Goal: Task Accomplishment & Management: Use online tool/utility

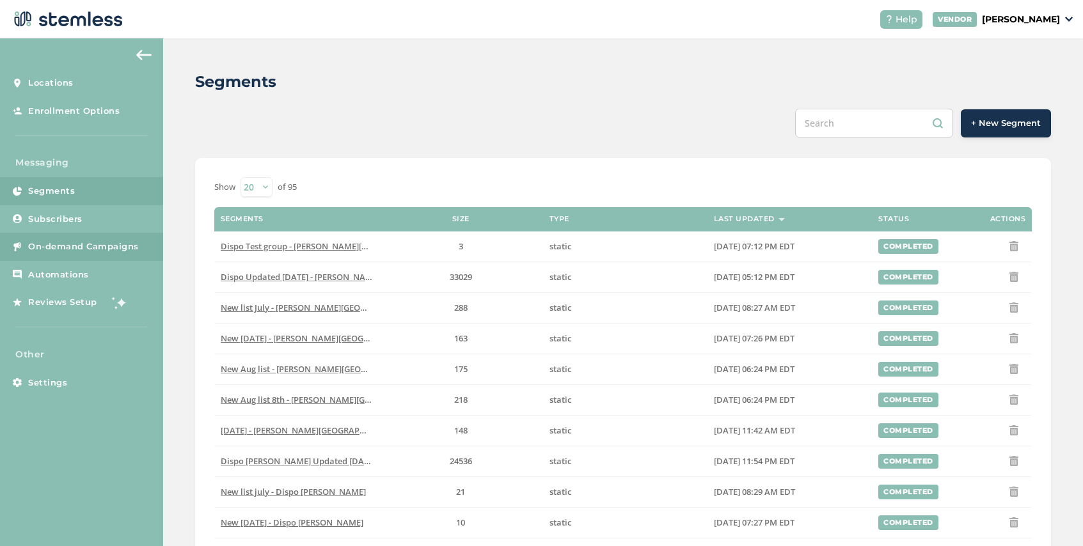
click at [108, 247] on span "On-demand Campaigns" at bounding box center [83, 246] width 111 height 13
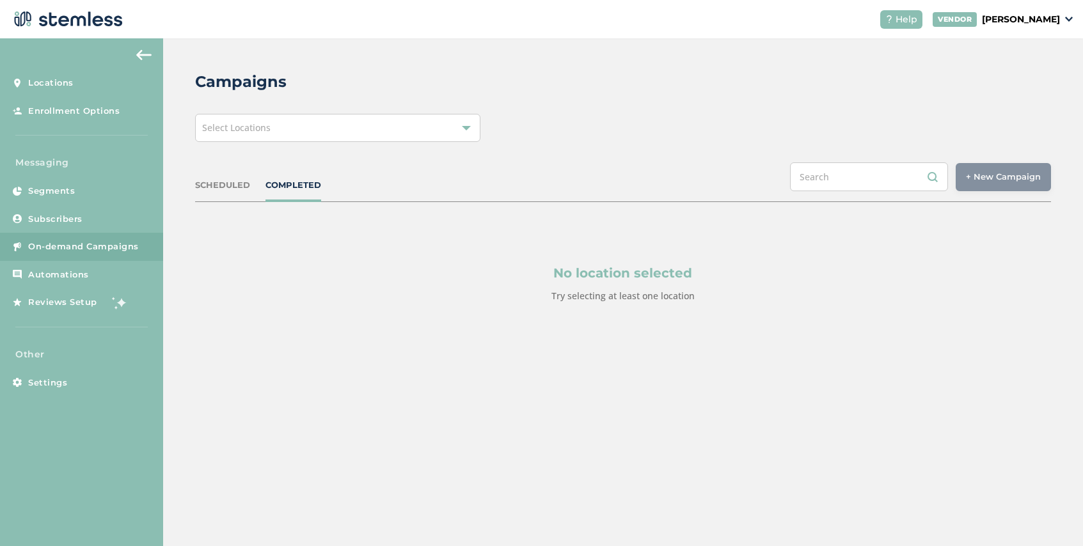
click at [359, 132] on div "Select Locations" at bounding box center [337, 128] width 285 height 28
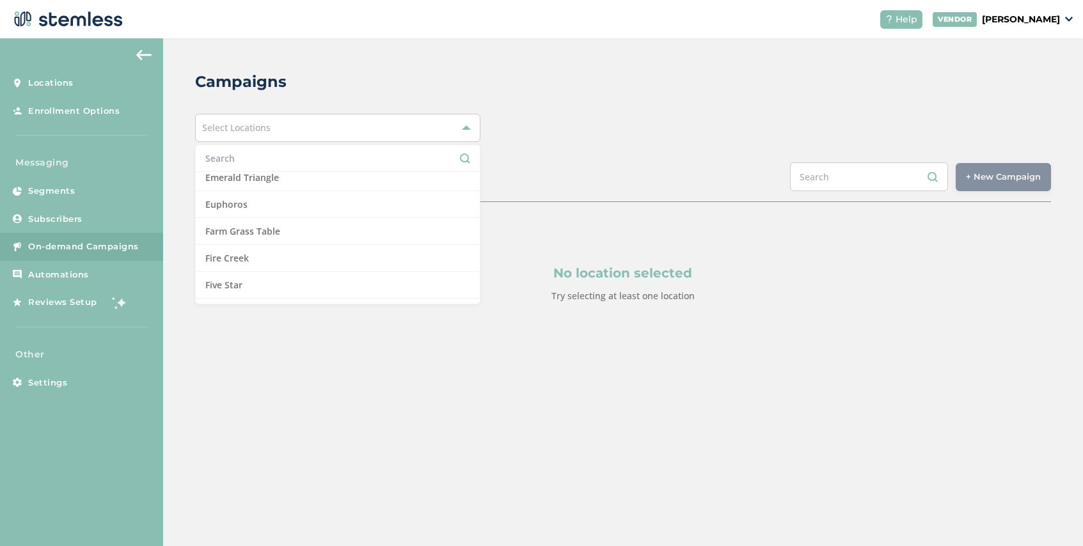
scroll to position [386, 0]
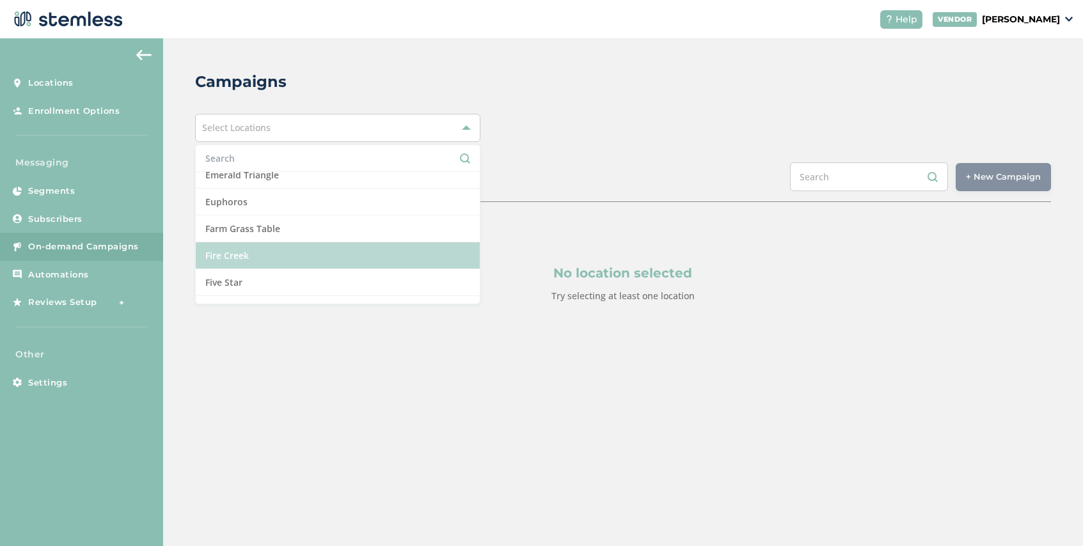
click at [309, 249] on li "Fire Creek" at bounding box center [338, 255] width 284 height 27
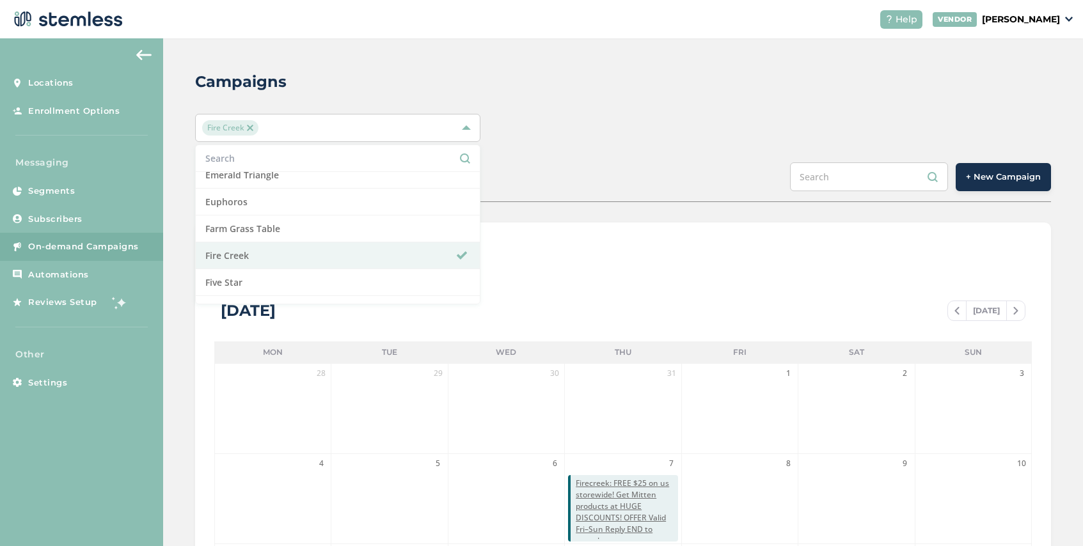
click at [573, 114] on div "Fire Creek Select All Amazing Botanicals [PERSON_NAME][GEOGRAPHIC_DATA] [GEOGRA…" at bounding box center [623, 128] width 856 height 28
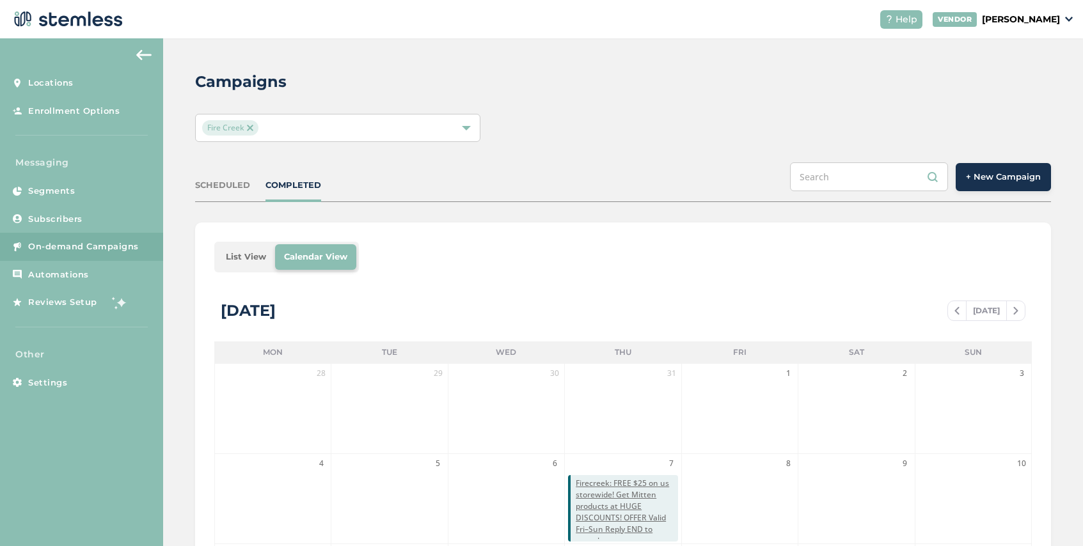
click at [988, 176] on span "+ New Campaign" at bounding box center [1003, 177] width 75 height 13
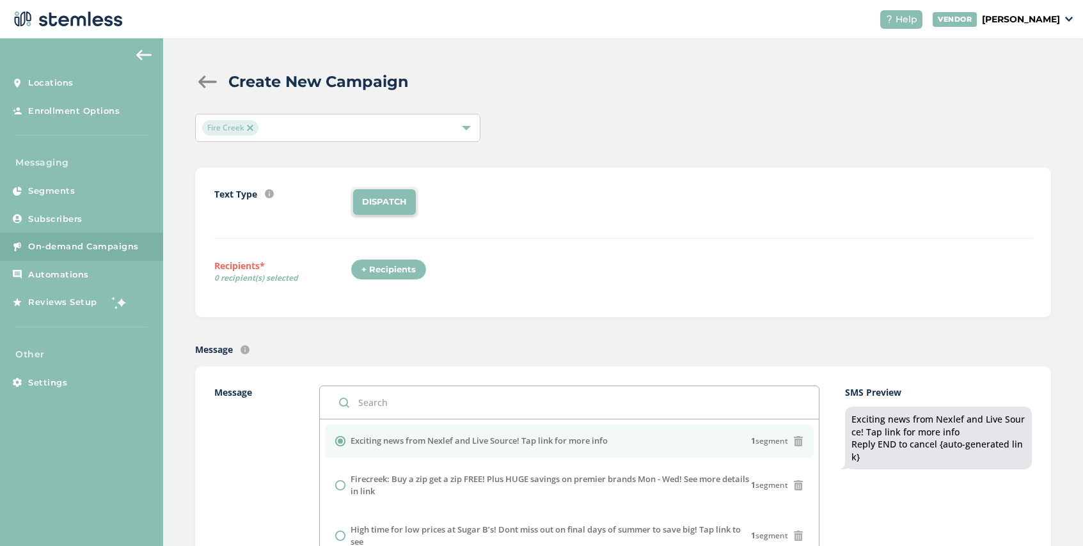
click at [389, 268] on div "+ Recipients" at bounding box center [388, 270] width 76 height 22
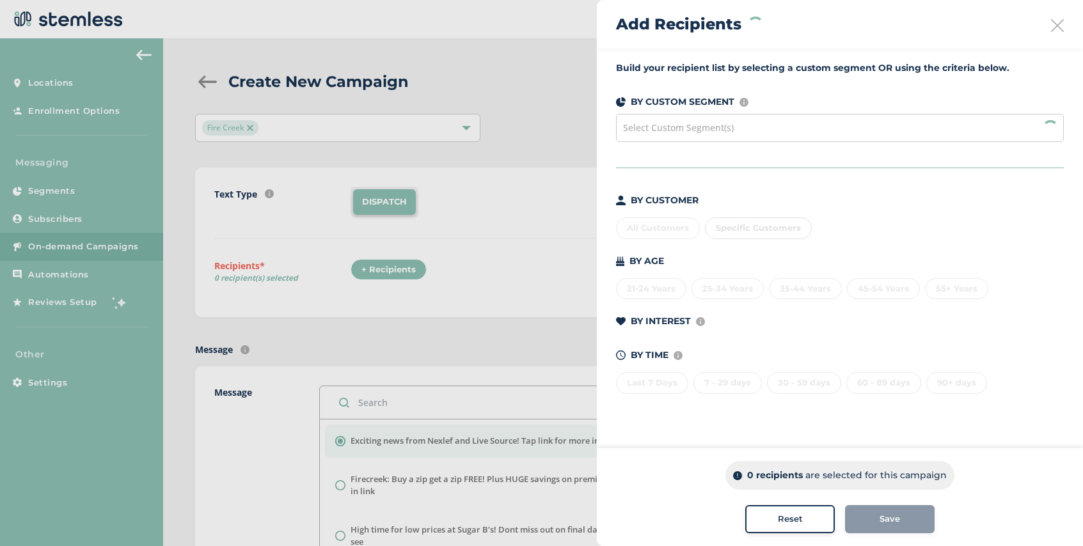
click at [724, 128] on span "Select Custom Segment(s)" at bounding box center [678, 127] width 111 height 12
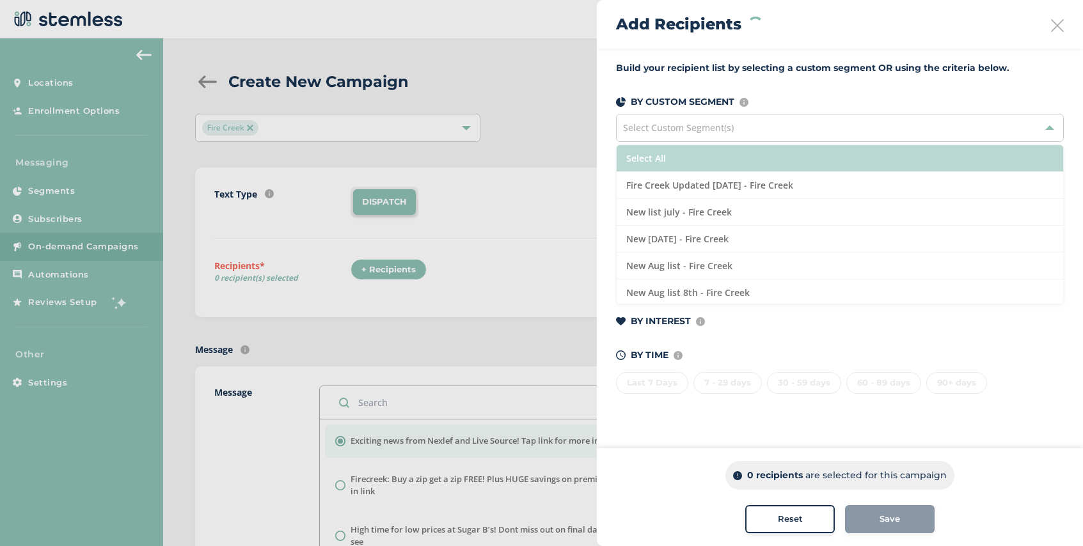
click at [712, 158] on li "Select All" at bounding box center [839, 158] width 446 height 27
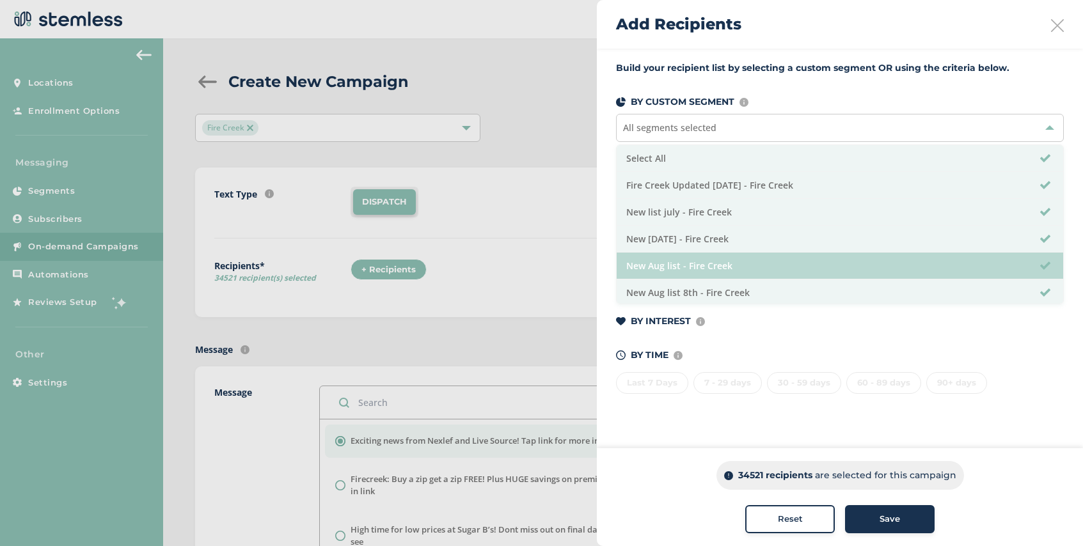
scroll to position [29, 0]
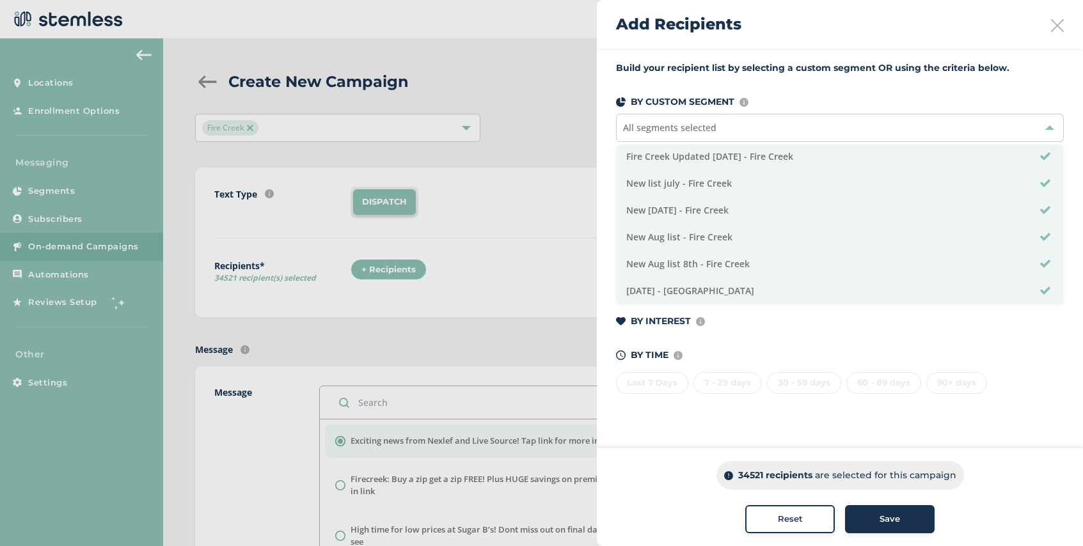
click at [895, 519] on span "Save" at bounding box center [889, 519] width 20 height 13
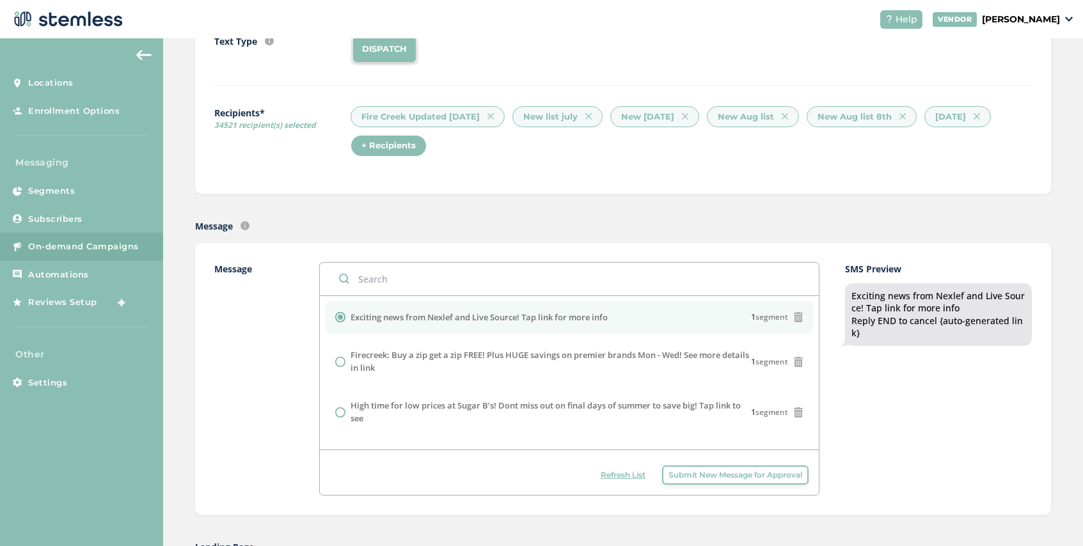
scroll to position [205, 0]
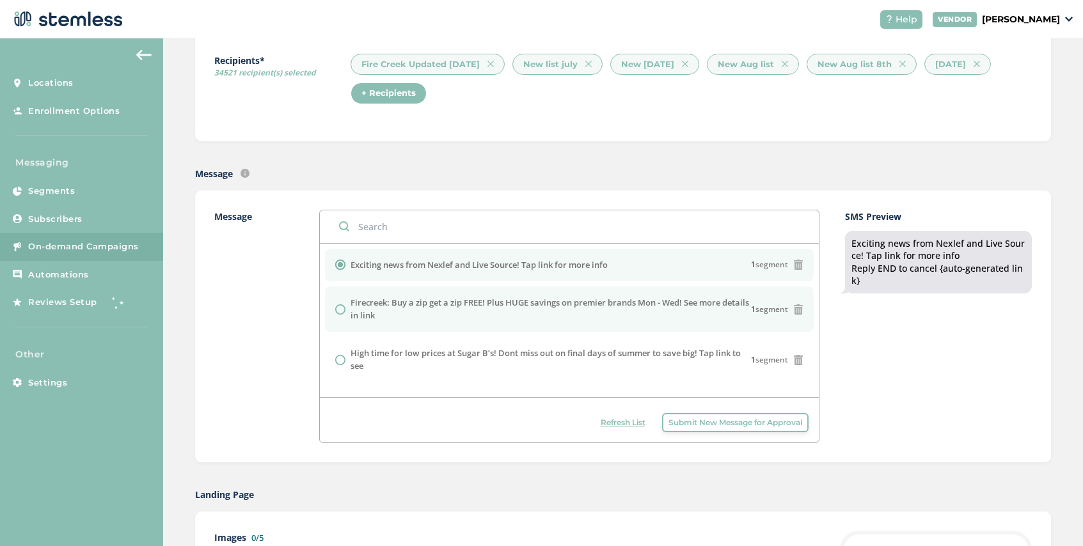
click at [496, 313] on label "Firecreek: Buy a zip get a zip FREE! Plus HUGE savings on premier brands Mon - …" at bounding box center [550, 309] width 400 height 25
radio input "false"
radio input "true"
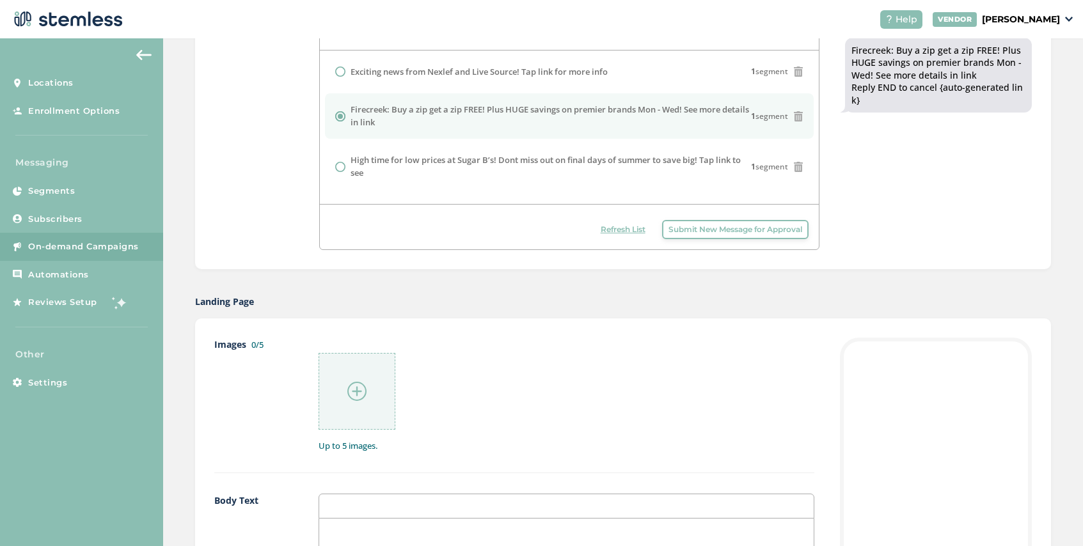
scroll to position [484, 0]
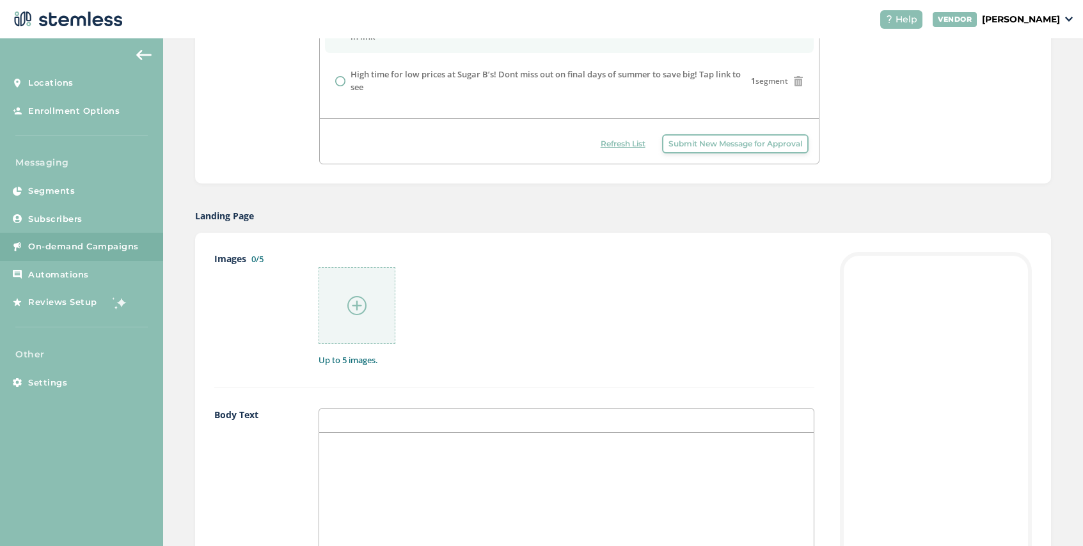
click at [357, 318] on div at bounding box center [356, 305] width 77 height 77
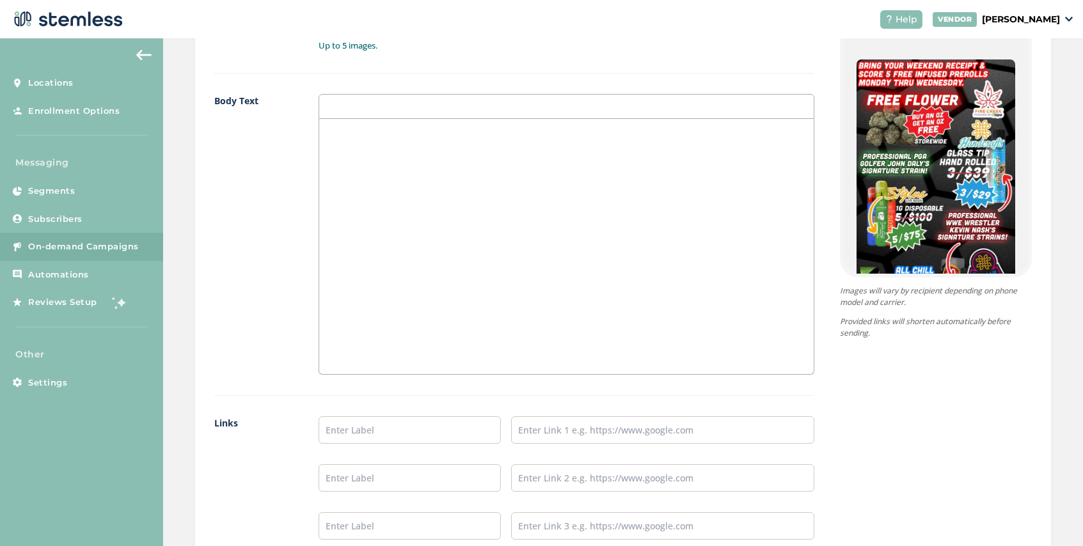
scroll to position [990, 0]
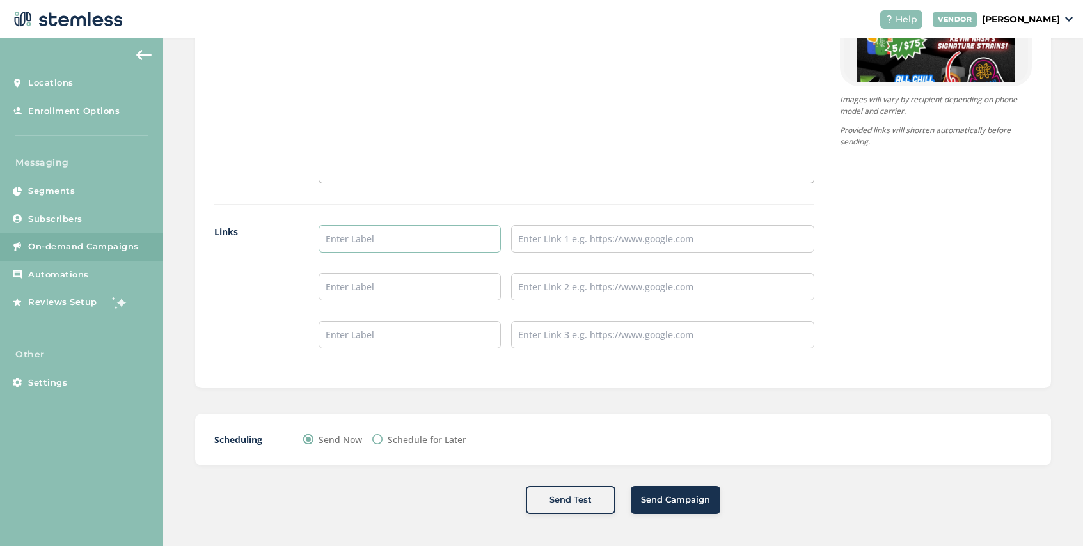
click at [372, 245] on input "text" at bounding box center [409, 238] width 182 height 27
type input "Firecreek Menu"
click at [533, 240] on input "text" at bounding box center [662, 238] width 303 height 27
type input "https://disposhops.com/"
click at [395, 441] on label "Schedule for Later" at bounding box center [426, 439] width 79 height 13
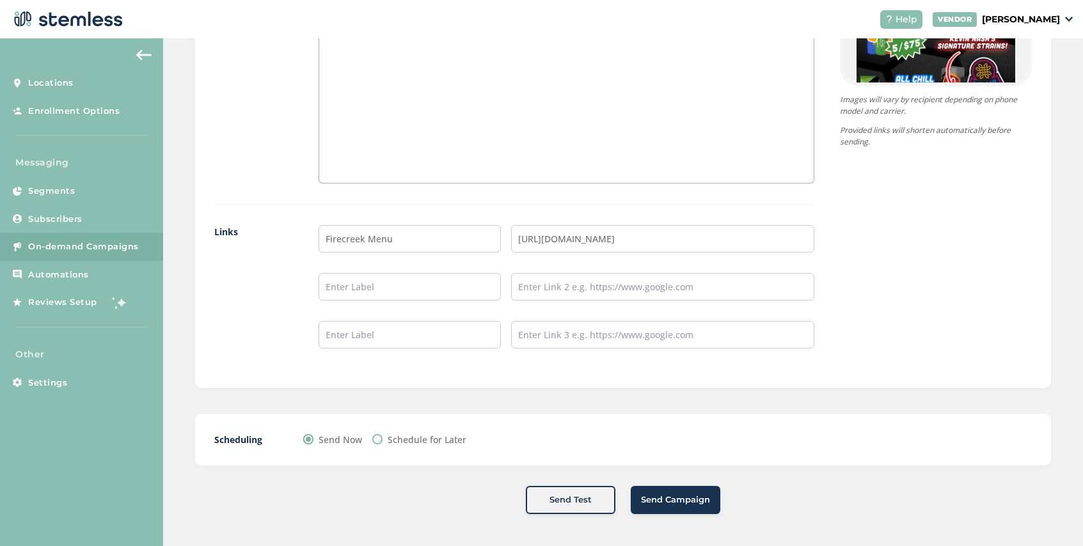
click at [382, 441] on input "Schedule for Later" at bounding box center [377, 439] width 10 height 10
radio input "true"
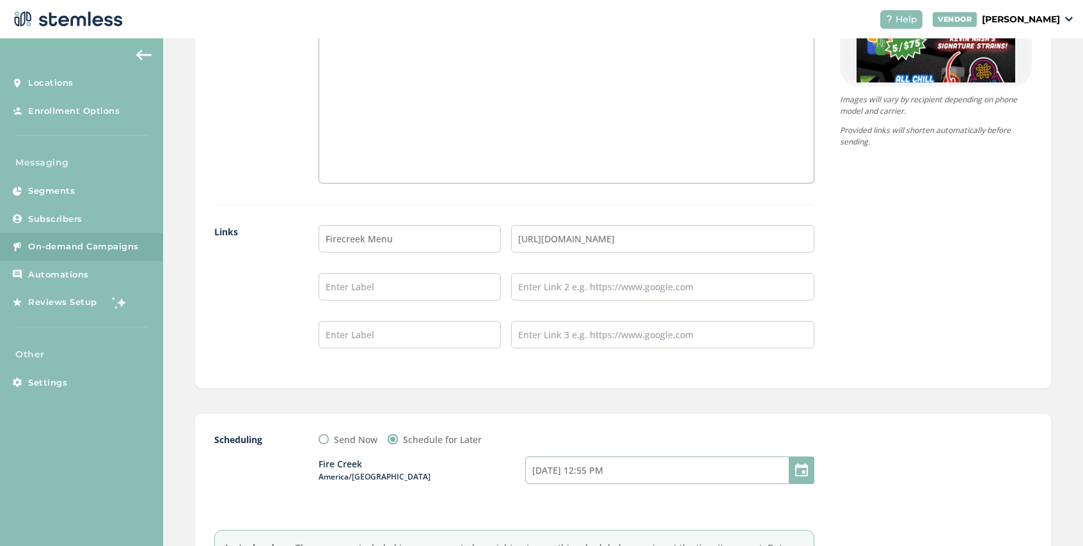
click at [630, 471] on input "08/17/2025 12:55 PM" at bounding box center [669, 470] width 289 height 27
select select "15"
select select "55"
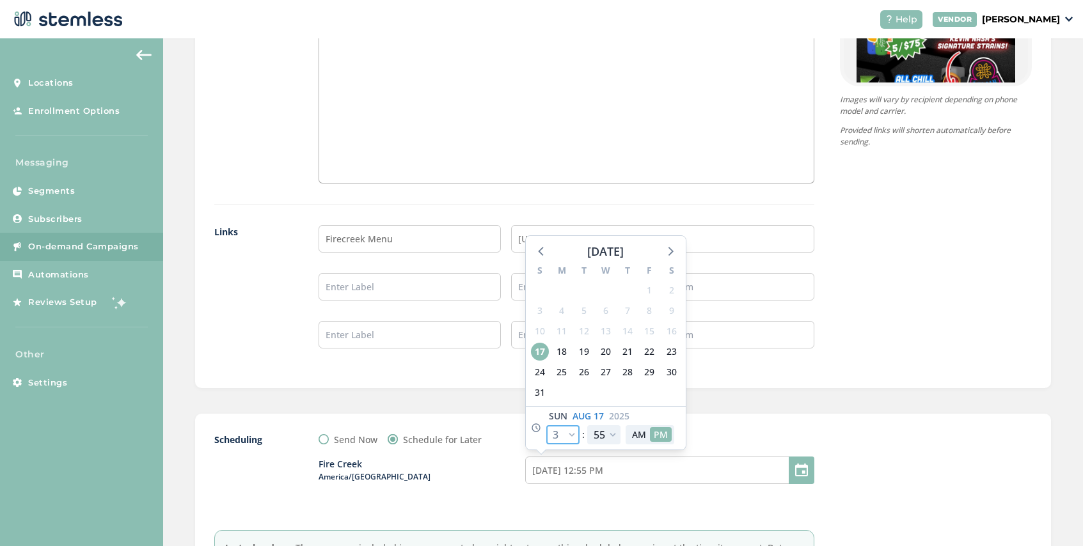
click at [572, 434] on select "12 1 2 3 4 5 6 7 8 9 10 11" at bounding box center [562, 434] width 33 height 19
select select "19"
type input "08/17/2025 4:55 PM"
select select "19"
click at [612, 437] on select "00 05 10 15 20 25 30 35 40 45 50 55" at bounding box center [603, 434] width 33 height 19
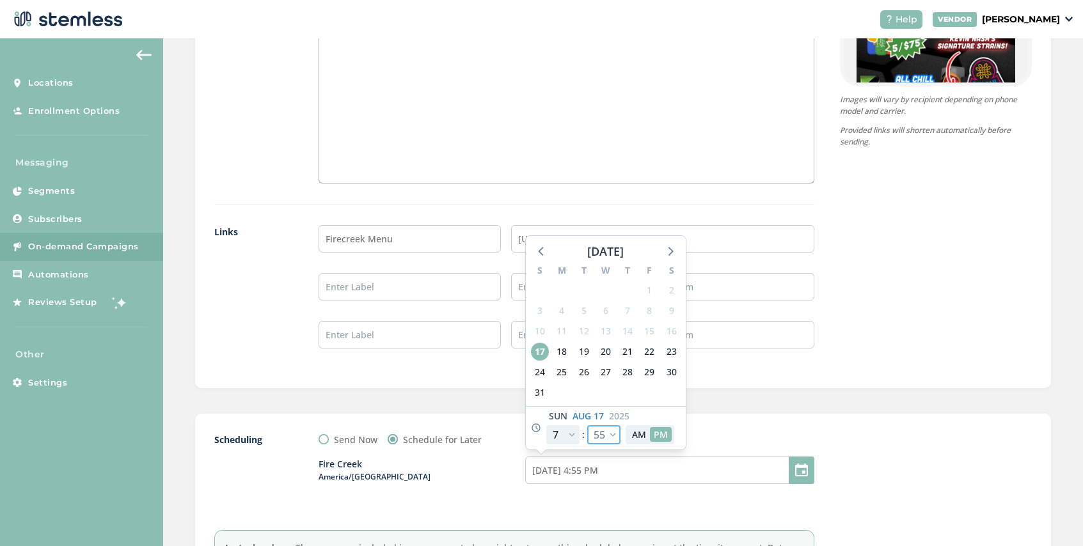
select select "30"
type input "08/17/2025 4:30 PM"
select select "30"
click at [740, 494] on div "Fire Creek America/Detroit 08/17/2025 4:30 PM August 2025 S M T W T F S 27 28 2…" at bounding box center [566, 477] width 496 height 63
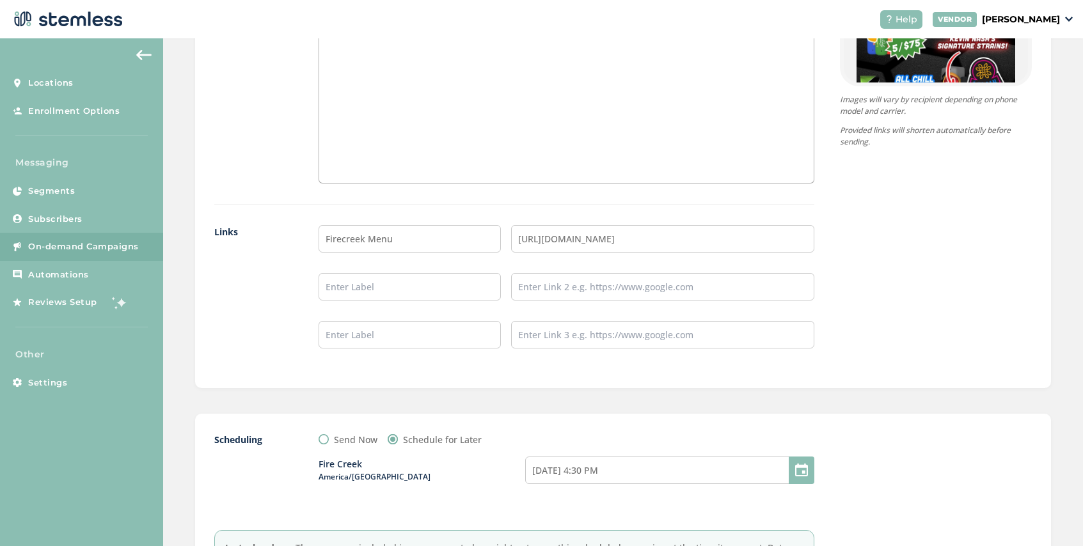
scroll to position [1136, 0]
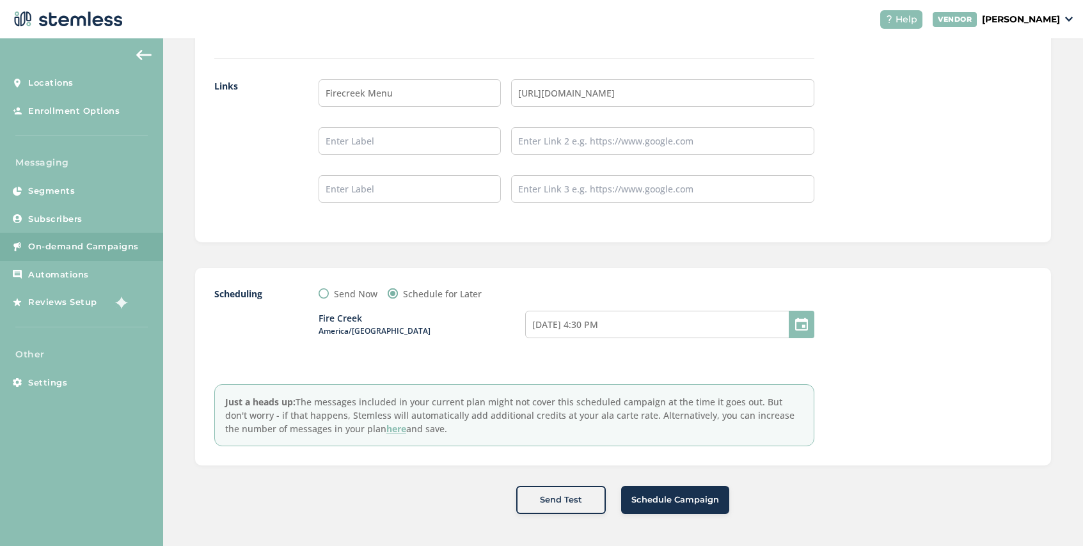
click at [674, 501] on span "Schedule Campaign" at bounding box center [675, 500] width 88 height 13
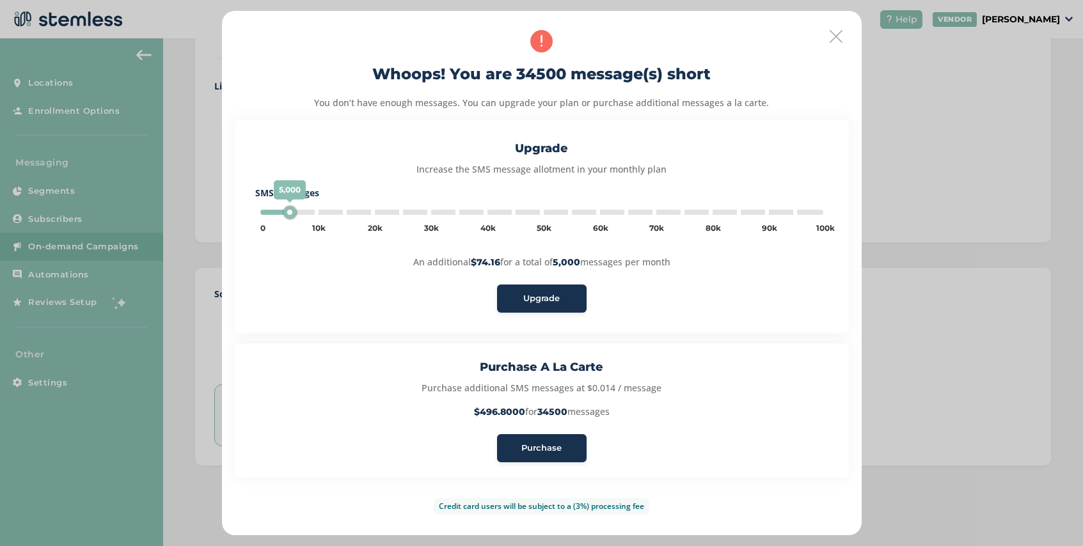
click at [557, 448] on span "Purchase" at bounding box center [541, 448] width 40 height 13
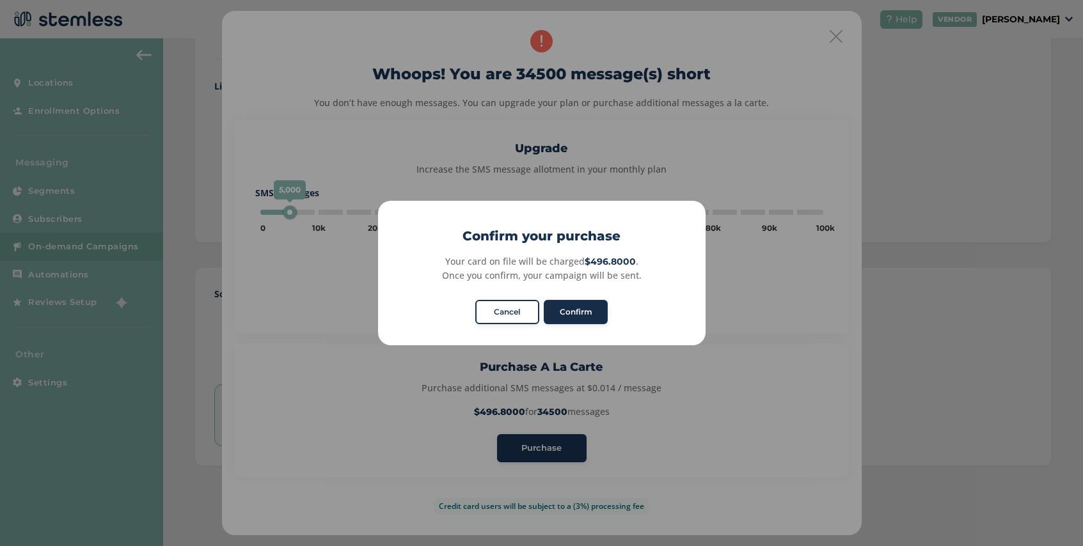
click at [583, 311] on button "Confirm" at bounding box center [576, 312] width 64 height 24
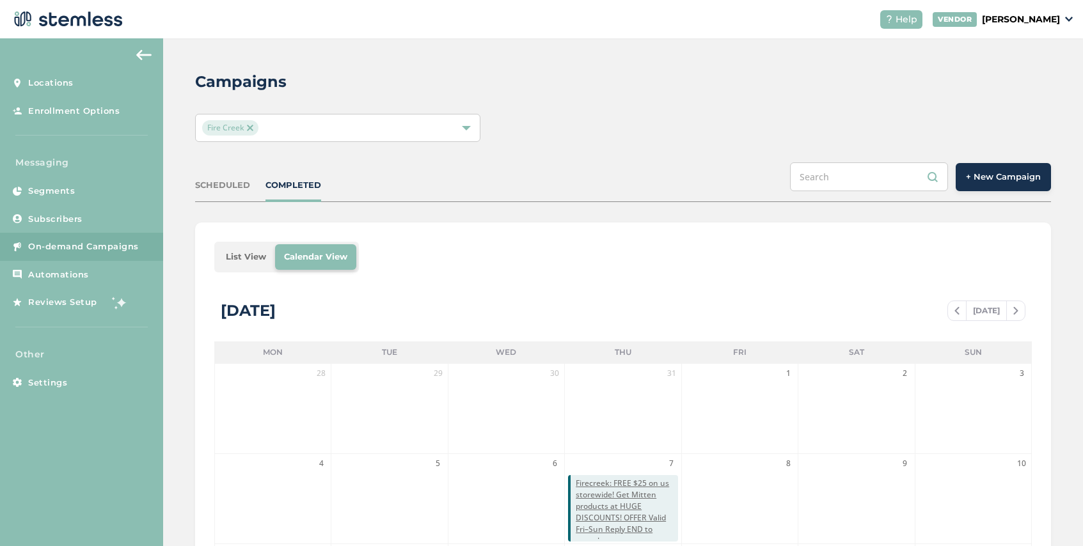
click at [270, 125] on div "Fire Creek" at bounding box center [331, 127] width 258 height 15
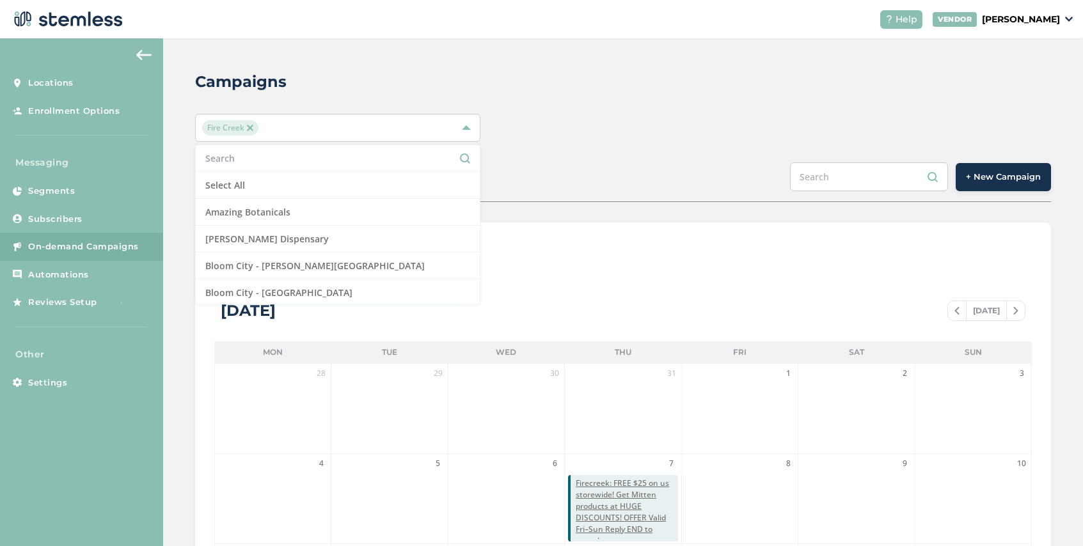
click at [254, 127] on span "Fire Creek" at bounding box center [230, 127] width 56 height 15
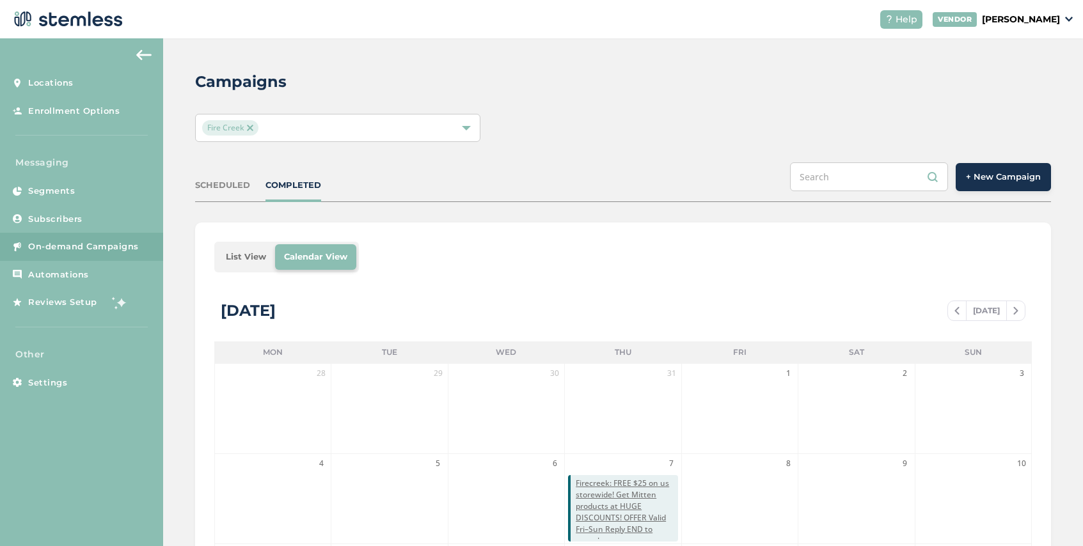
click at [250, 129] on img at bounding box center [250, 128] width 6 height 6
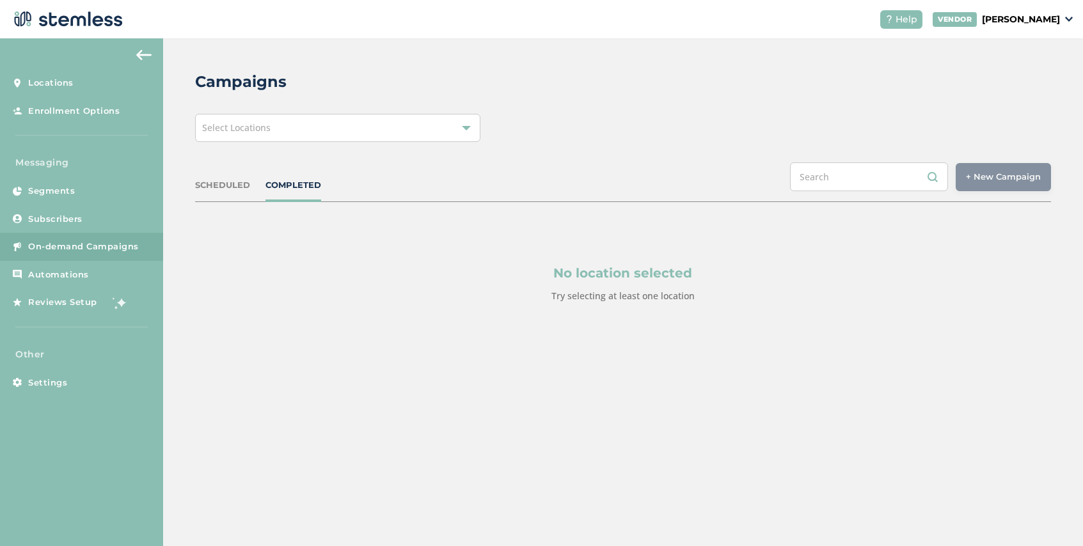
click at [298, 129] on div "Select Locations" at bounding box center [337, 128] width 285 height 28
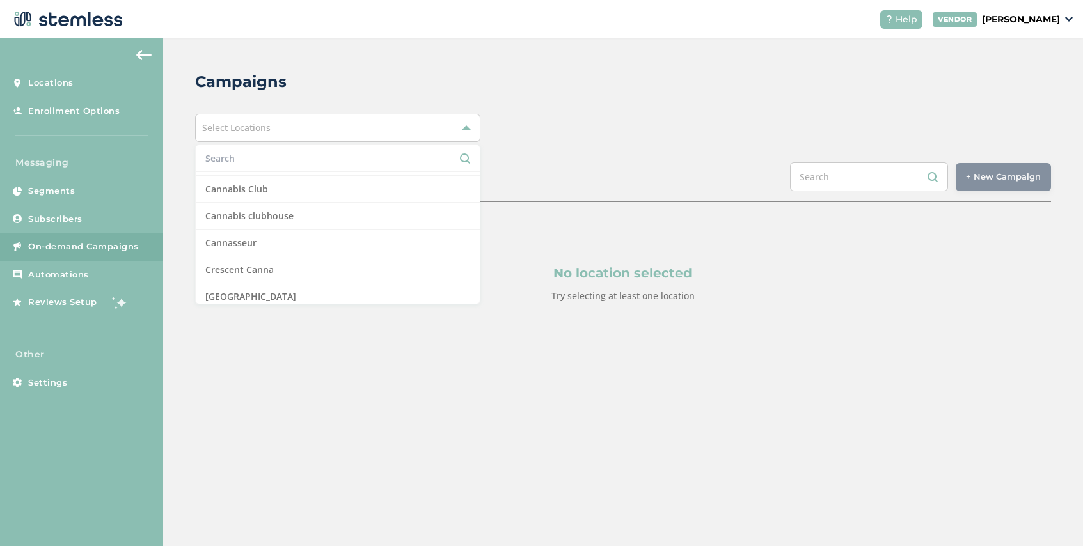
scroll to position [224, 0]
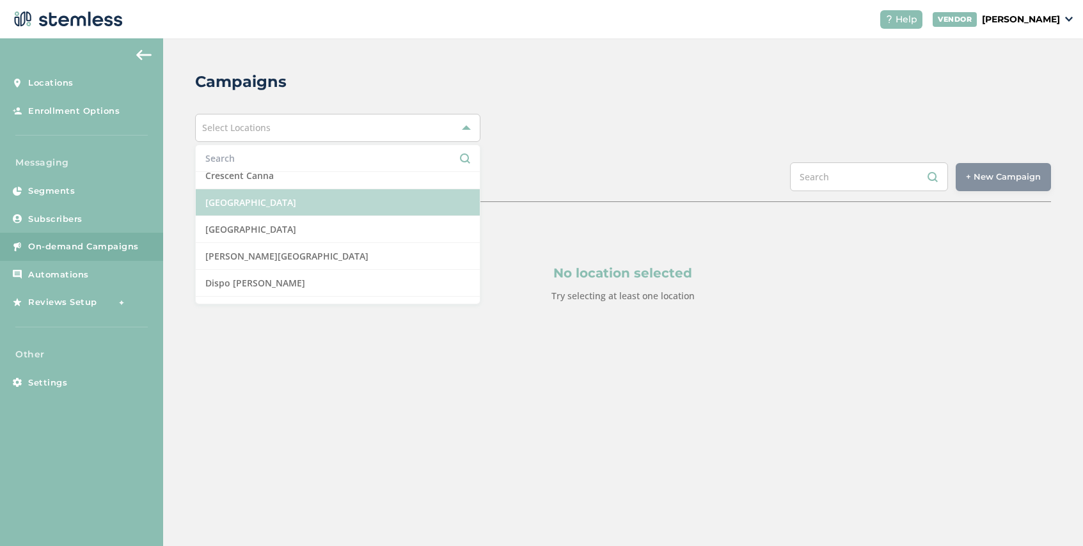
click at [318, 207] on li "Dispo Bay City North" at bounding box center [338, 202] width 284 height 27
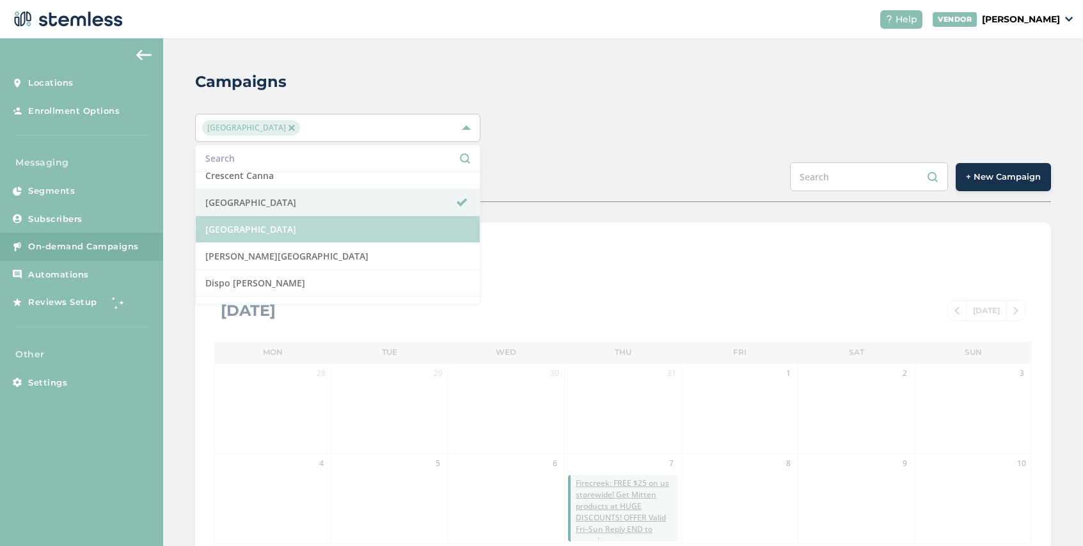
click at [322, 223] on li "Dispo Bay City South" at bounding box center [338, 229] width 284 height 27
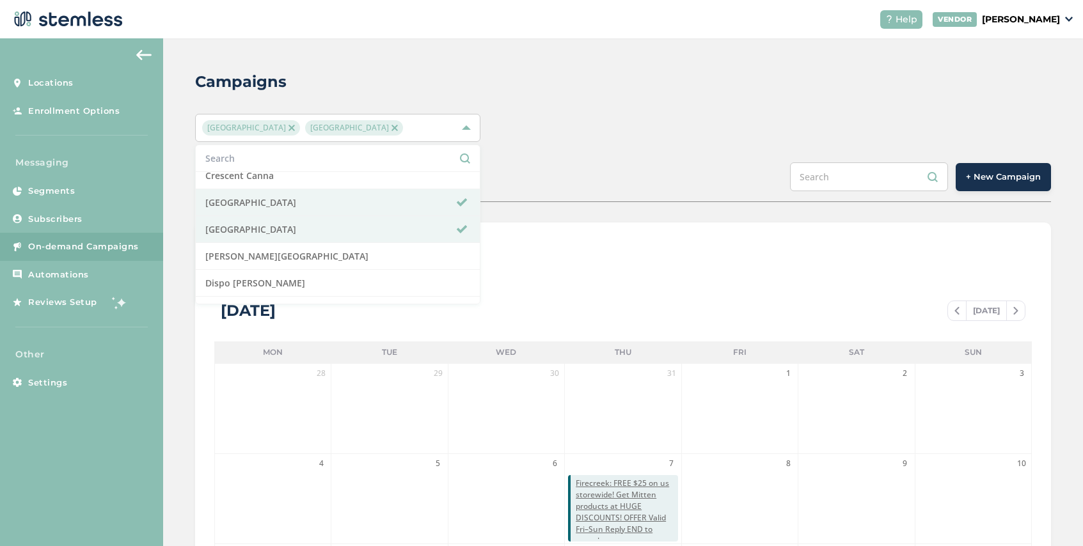
click at [556, 179] on div "SCHEDULED COMPLETED + New Campaign" at bounding box center [623, 182] width 856 height 40
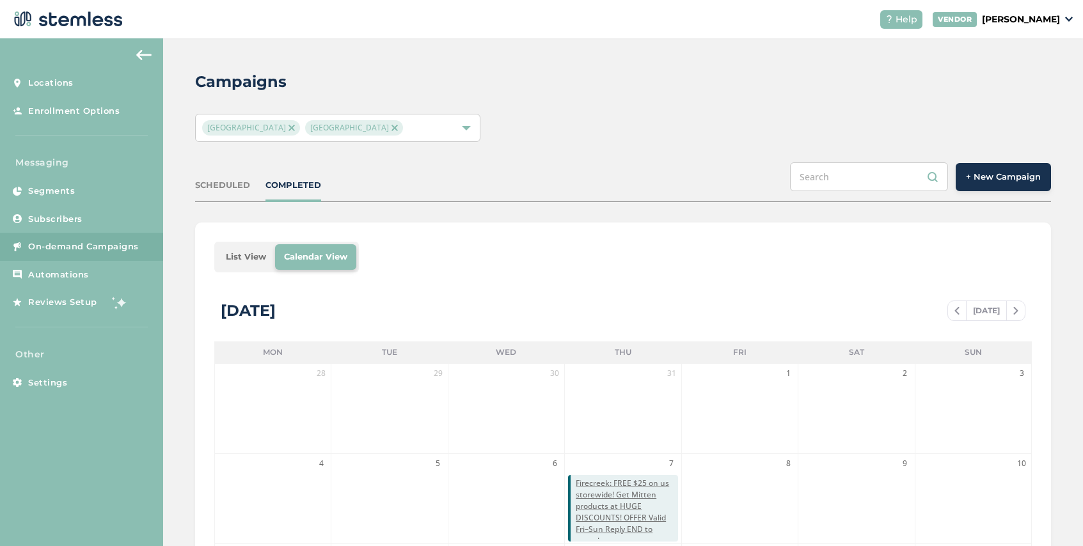
click at [423, 131] on div "Dispo Bay City North Dispo Bay City South" at bounding box center [331, 127] width 258 height 15
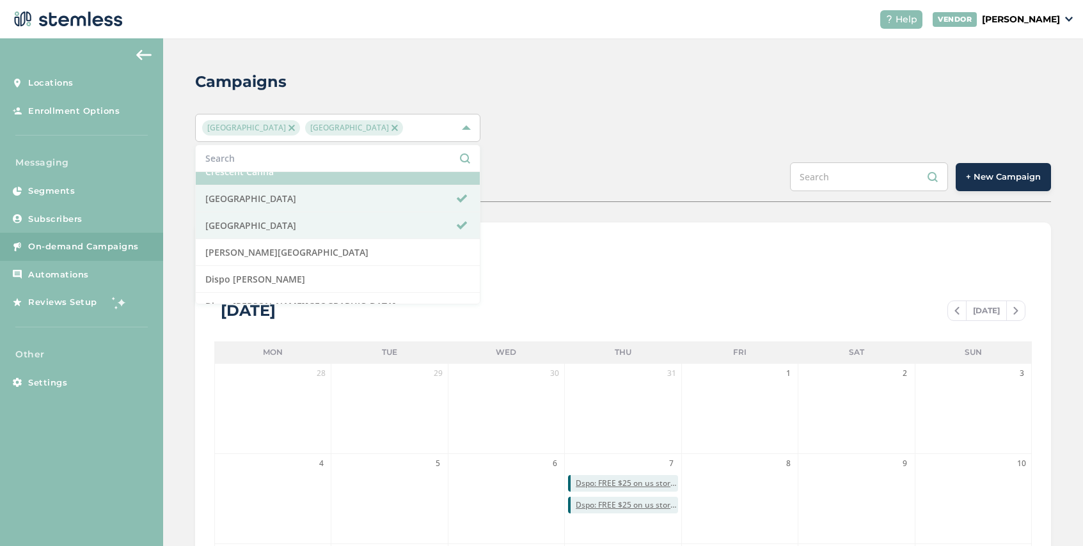
scroll to position [242, 0]
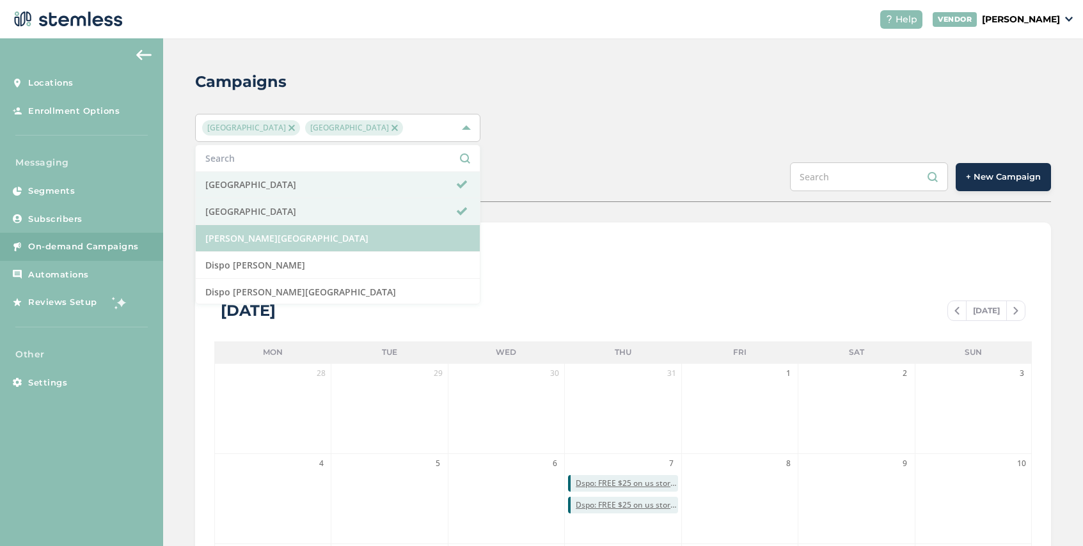
click at [324, 237] on li "Dispo Hazel Park" at bounding box center [338, 238] width 284 height 27
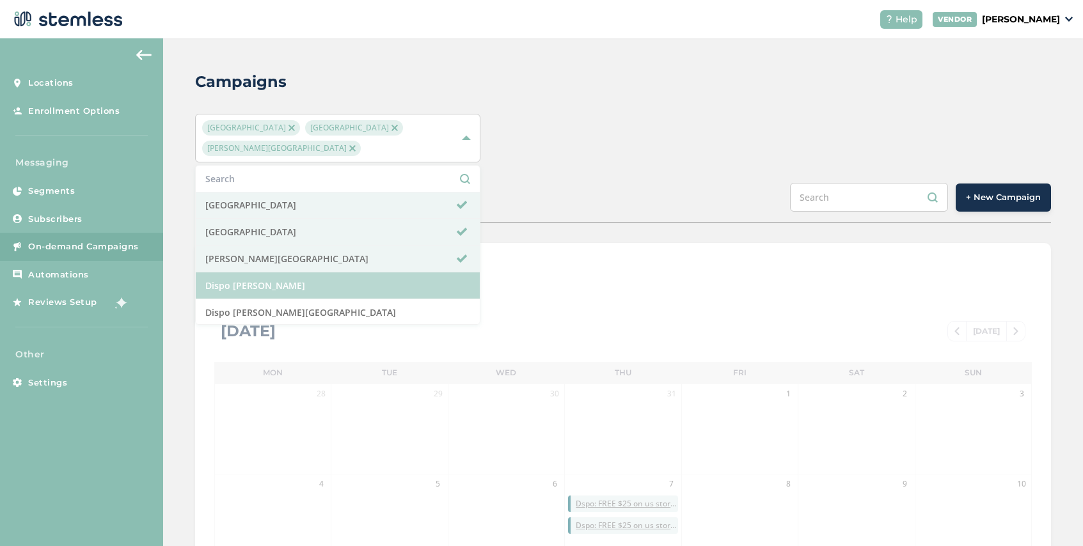
click at [318, 280] on li "Dispo Romeo" at bounding box center [338, 285] width 284 height 27
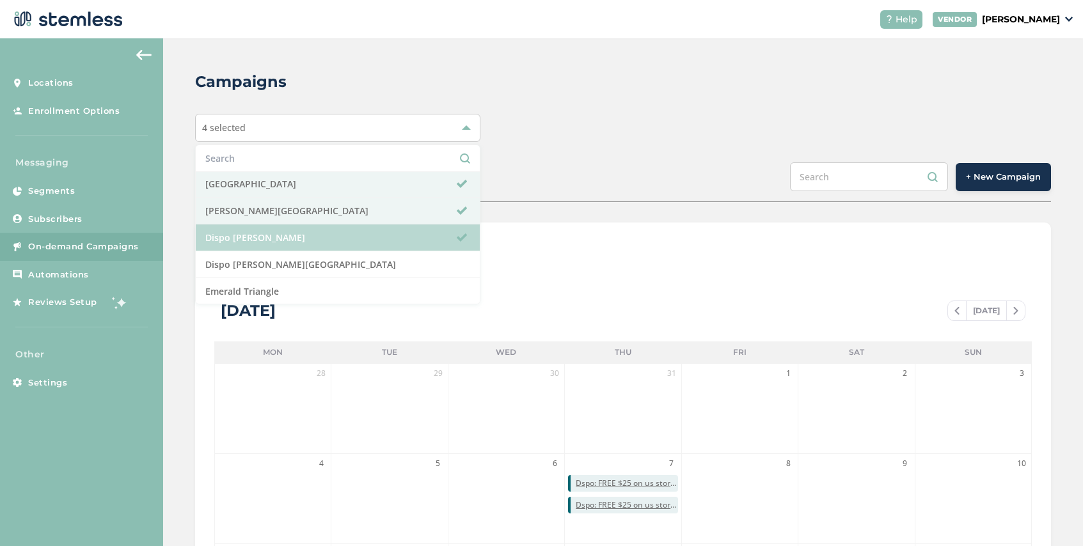
scroll to position [291, 0]
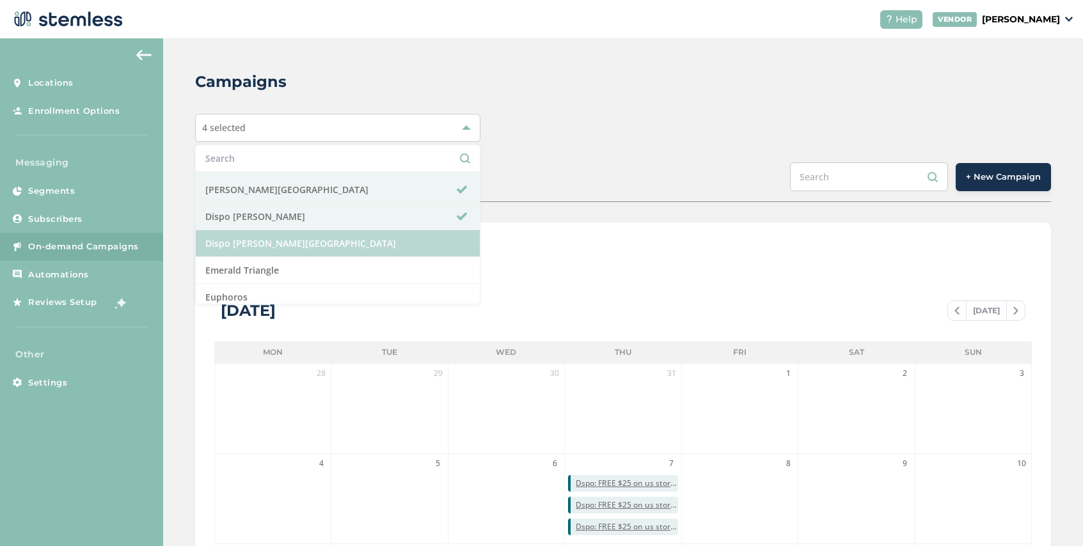
click at [327, 247] on li "Dispo Whitmore Lake" at bounding box center [338, 243] width 284 height 27
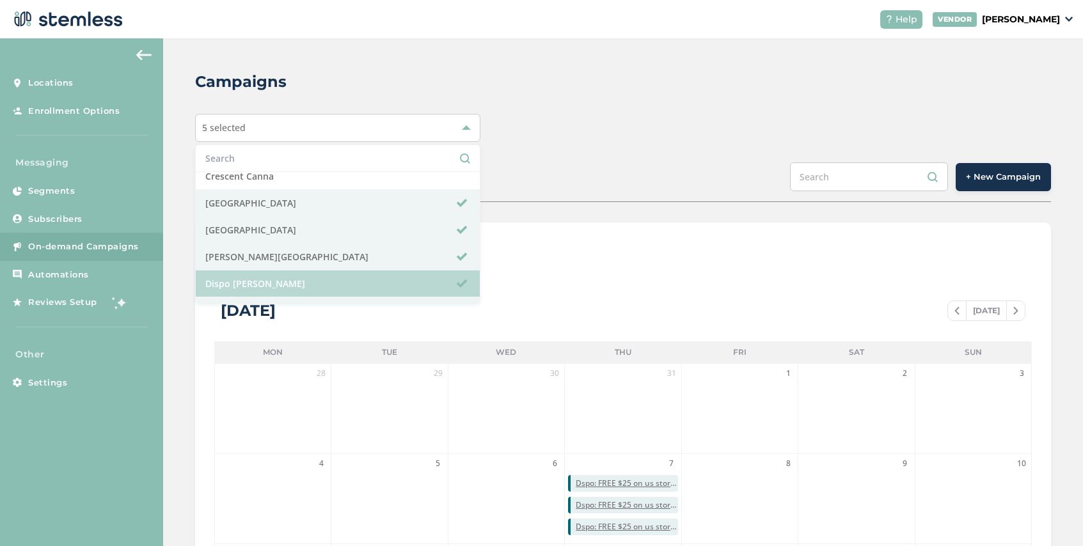
scroll to position [202, 0]
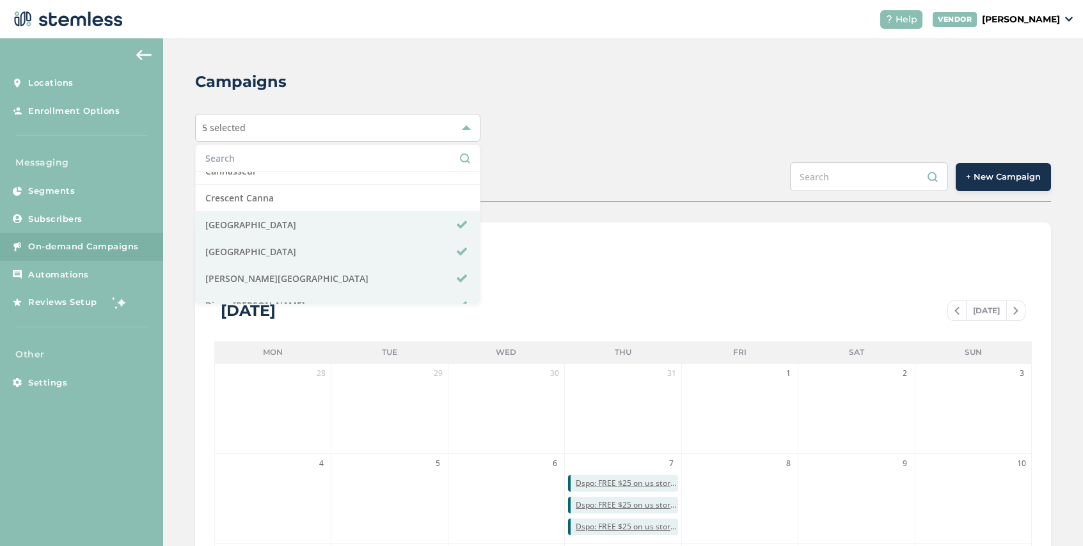
click at [618, 178] on div "SCHEDULED COMPLETED + New Campaign" at bounding box center [623, 182] width 856 height 40
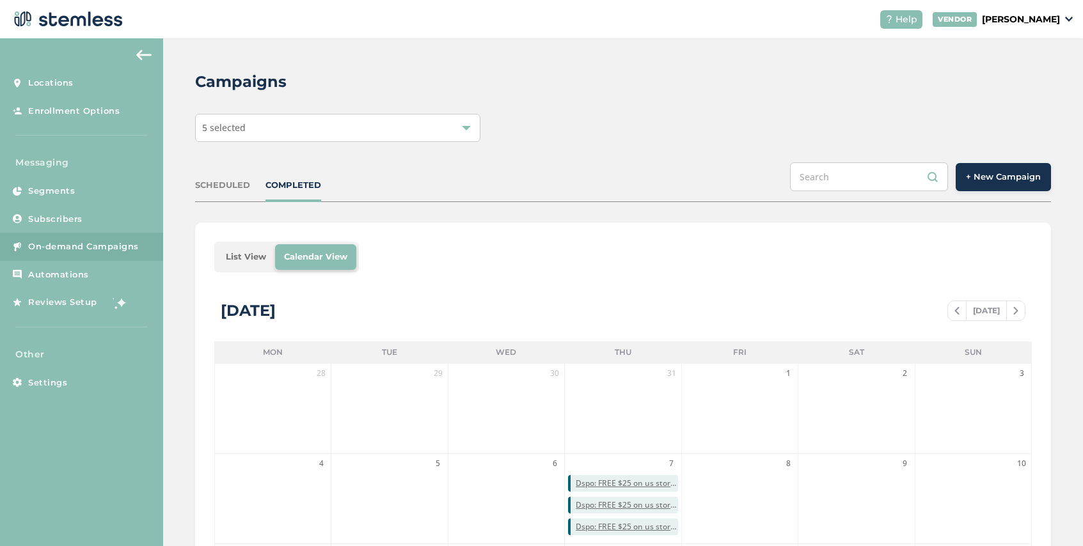
click at [992, 180] on span "+ New Campaign" at bounding box center [1003, 177] width 75 height 13
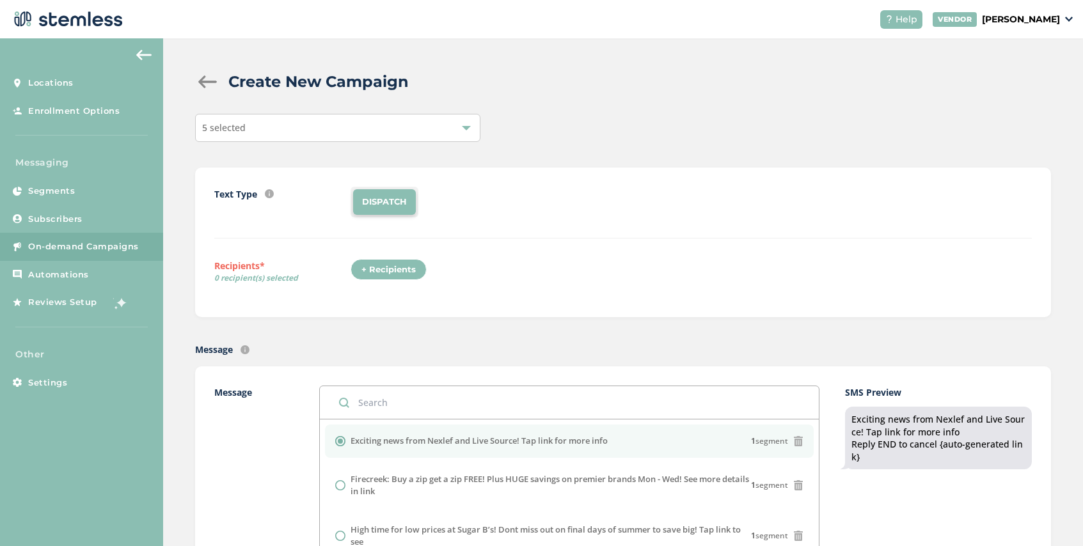
click at [400, 267] on div "+ Recipients" at bounding box center [388, 270] width 76 height 22
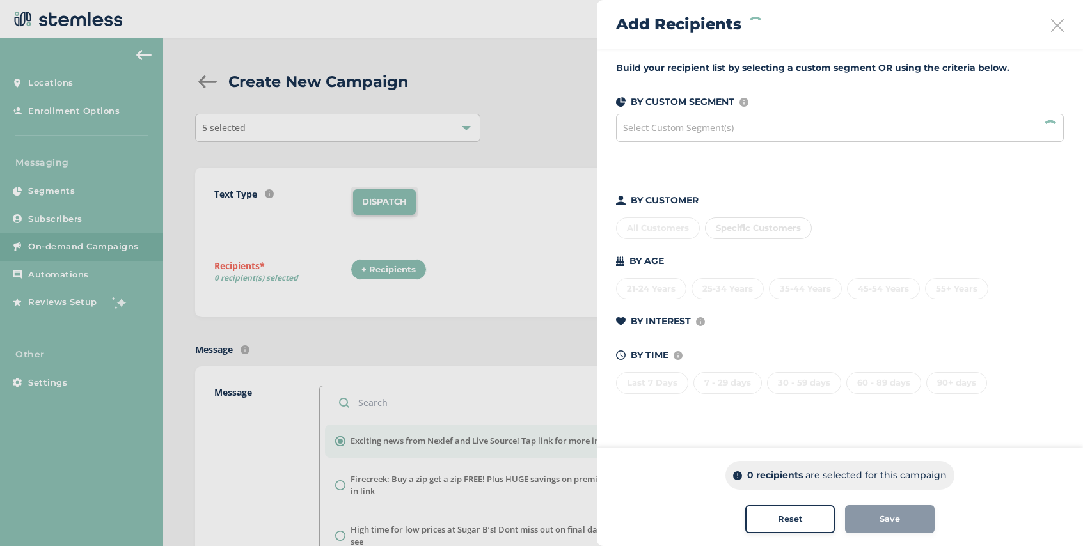
click at [733, 127] on div "Select Custom Segment(s)" at bounding box center [840, 128] width 448 height 28
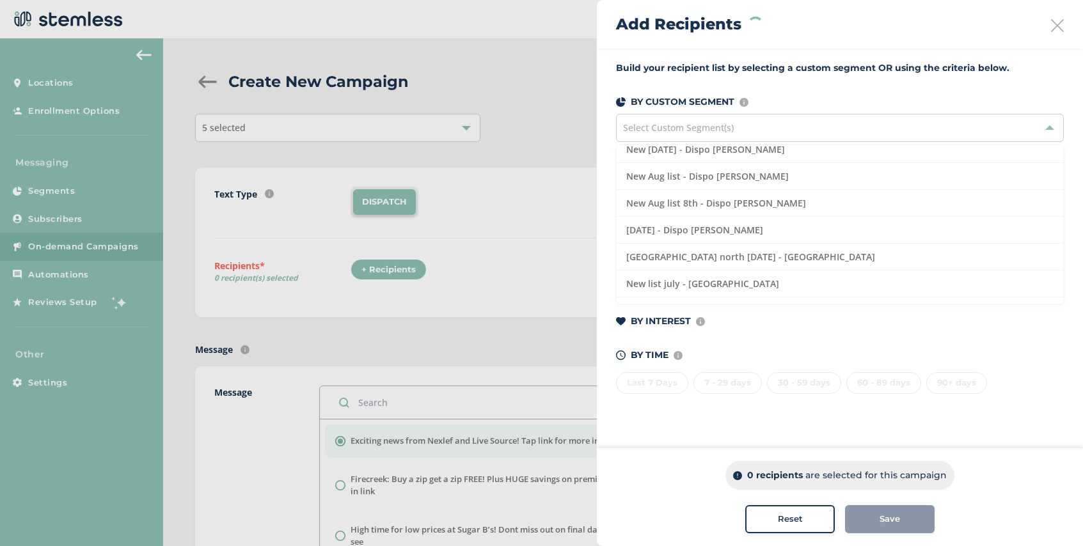
scroll to position [437, 0]
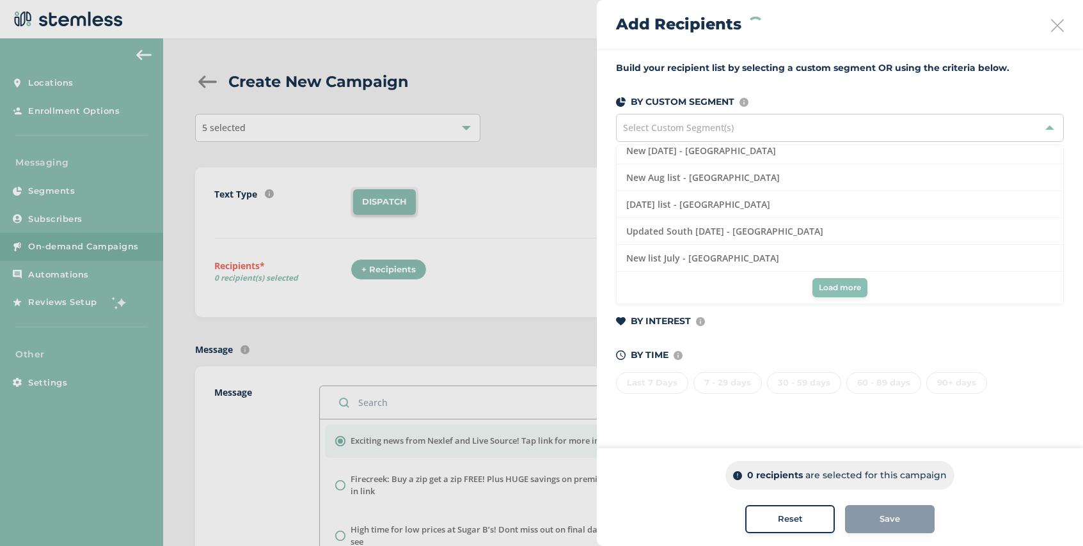
click at [836, 286] on span "Load more" at bounding box center [839, 288] width 42 height 12
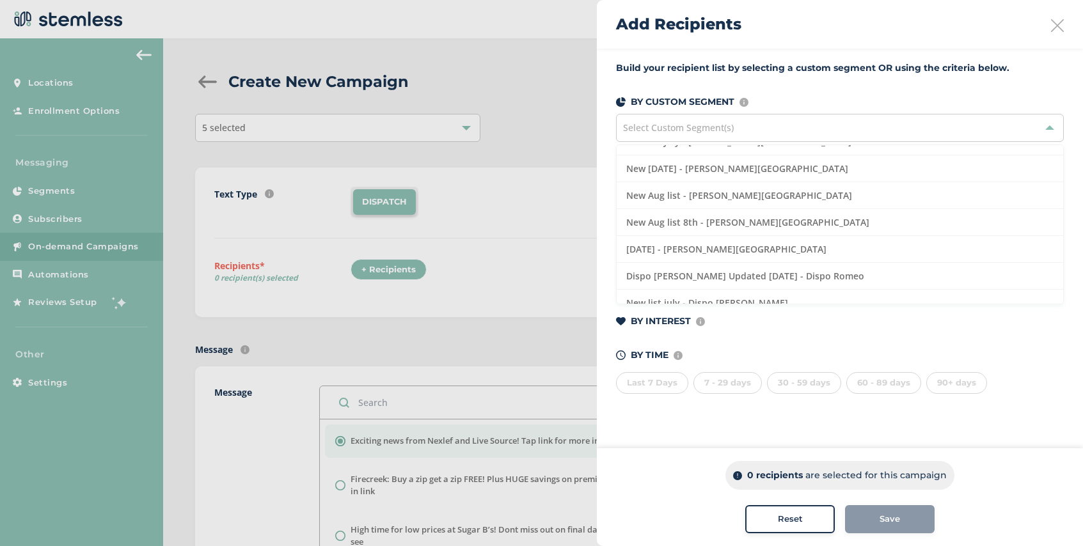
scroll to position [0, 0]
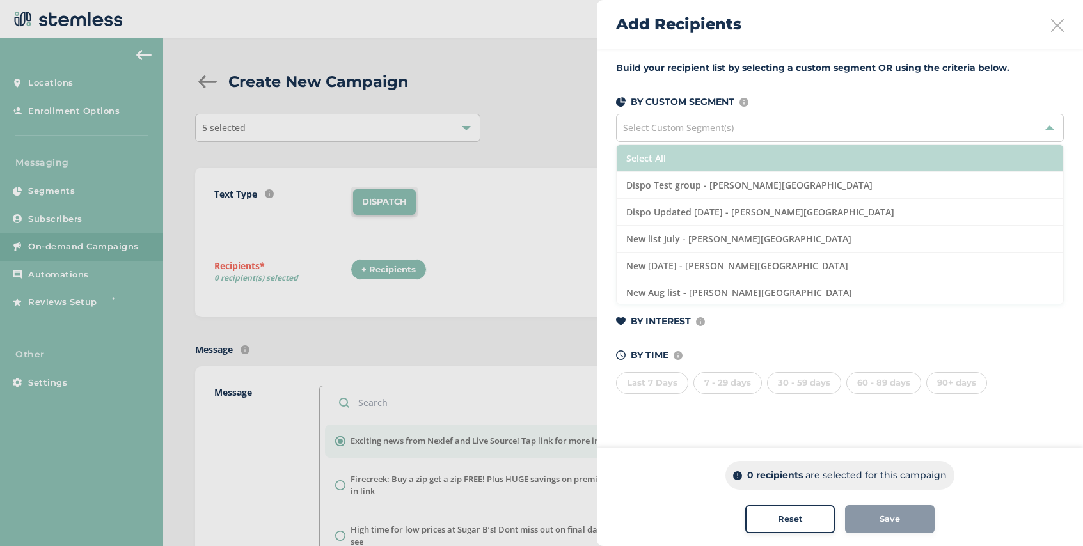
click at [683, 159] on li "Select All" at bounding box center [839, 158] width 446 height 27
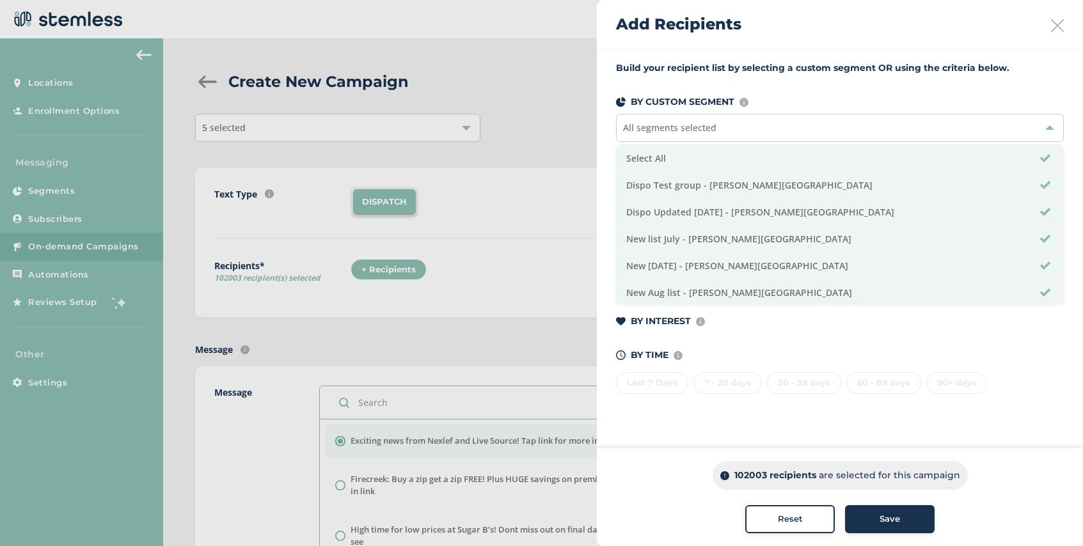
click at [884, 521] on span "Save" at bounding box center [889, 519] width 20 height 13
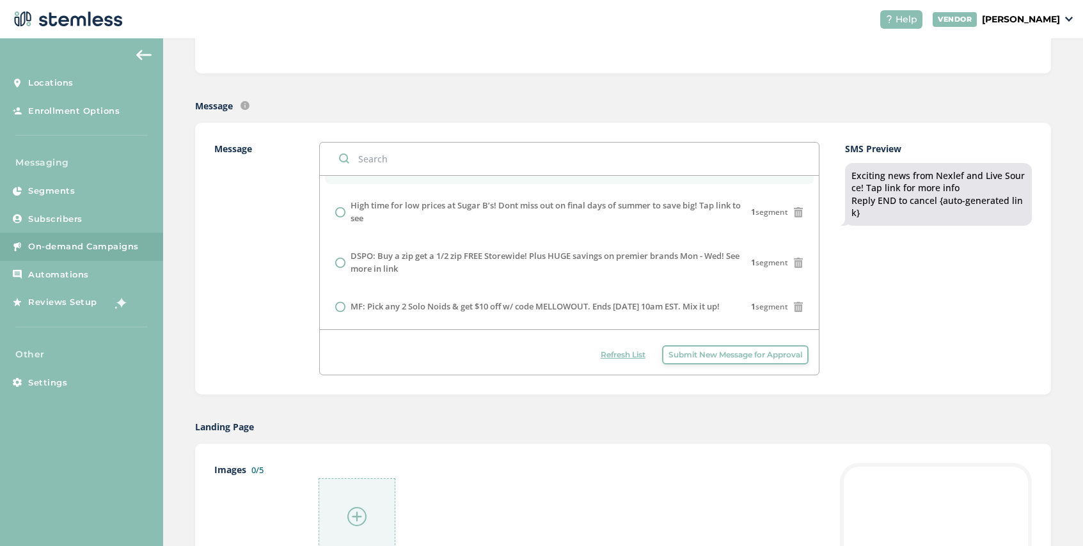
scroll to position [84, 0]
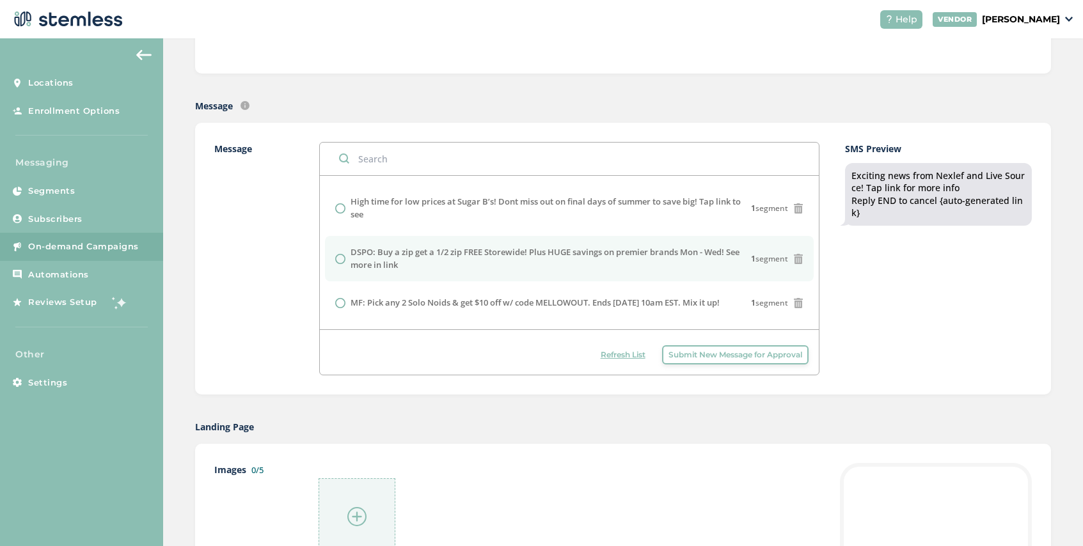
click at [405, 254] on label "DSPO: Buy a zip get a 1/2 zip FREE Storewide! Plus HUGE savings on premier bran…" at bounding box center [550, 258] width 400 height 25
radio input "false"
radio input "true"
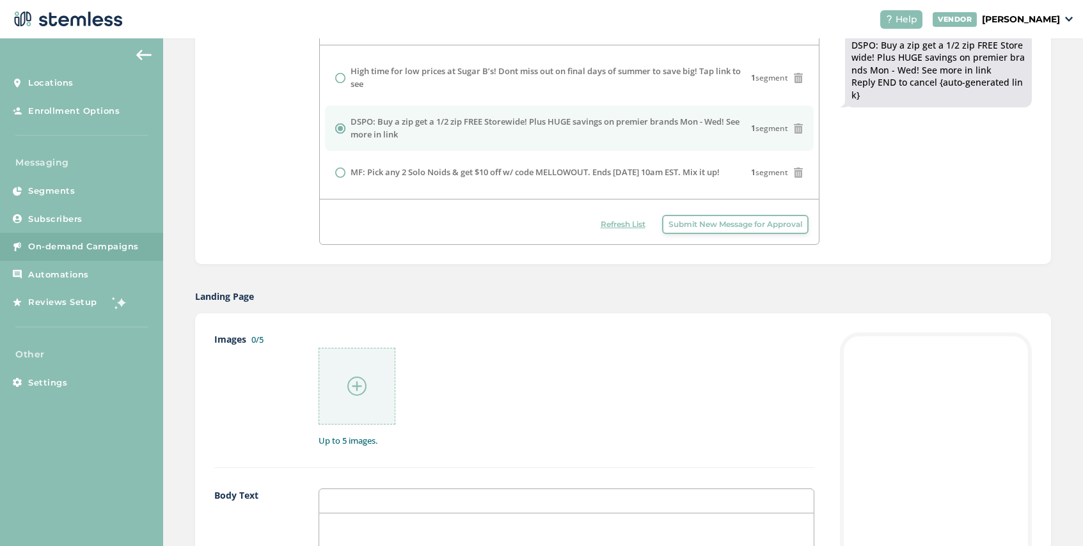
scroll to position [542, 0]
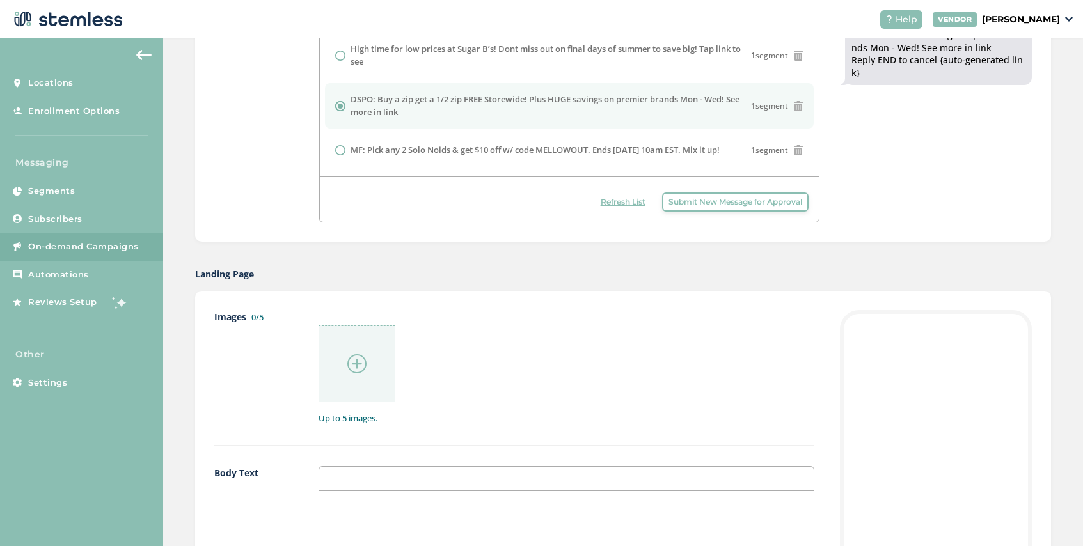
click at [350, 360] on img at bounding box center [356, 363] width 19 height 19
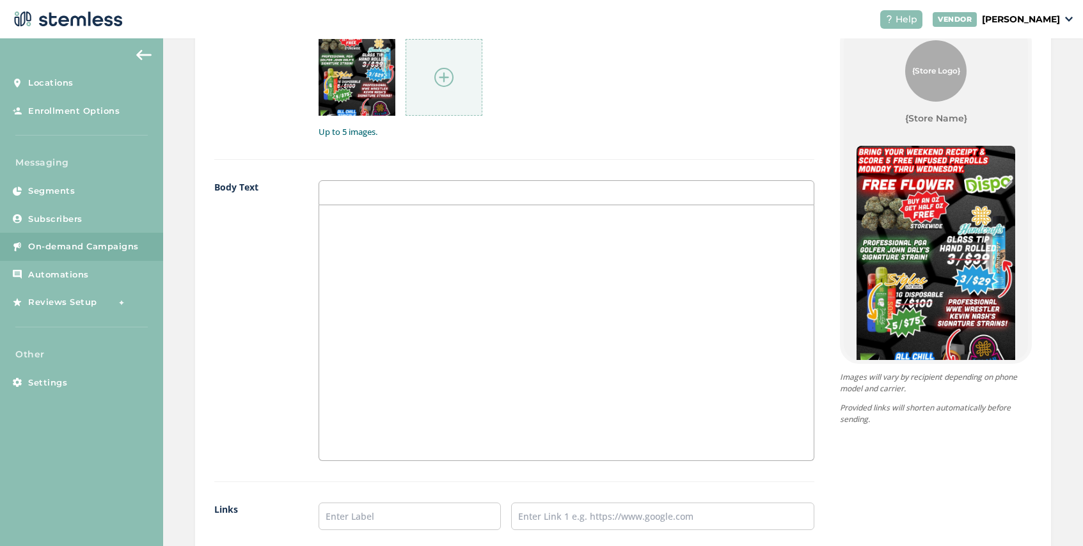
scroll to position [1106, 0]
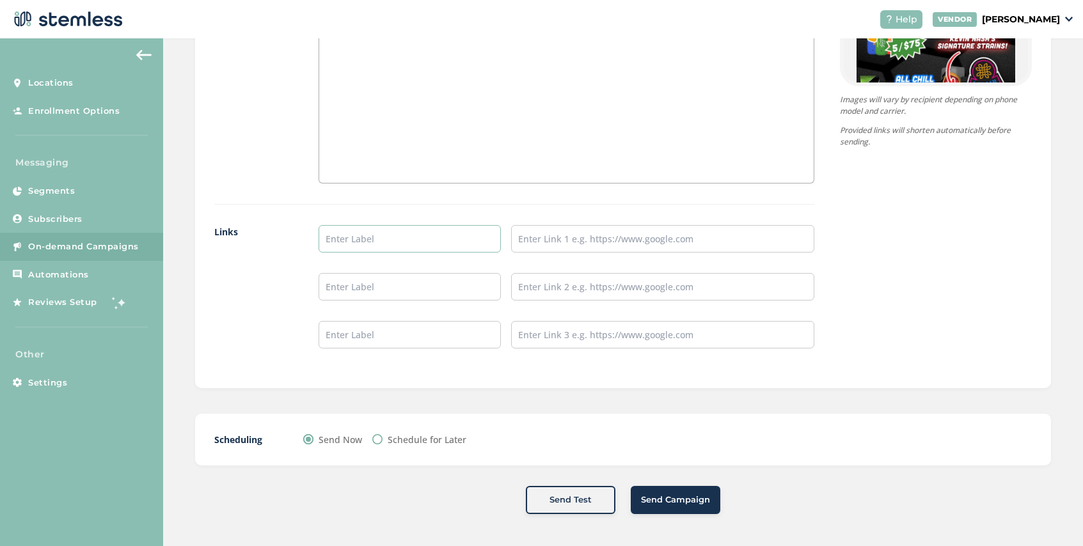
click at [375, 239] on input "text" at bounding box center [409, 238] width 182 height 27
type input "SHOP NOW"
click at [529, 235] on input "text" at bounding box center [662, 238] width 303 height 27
type input "https://disposhops.com/"
click at [441, 440] on label "Schedule for Later" at bounding box center [426, 439] width 79 height 13
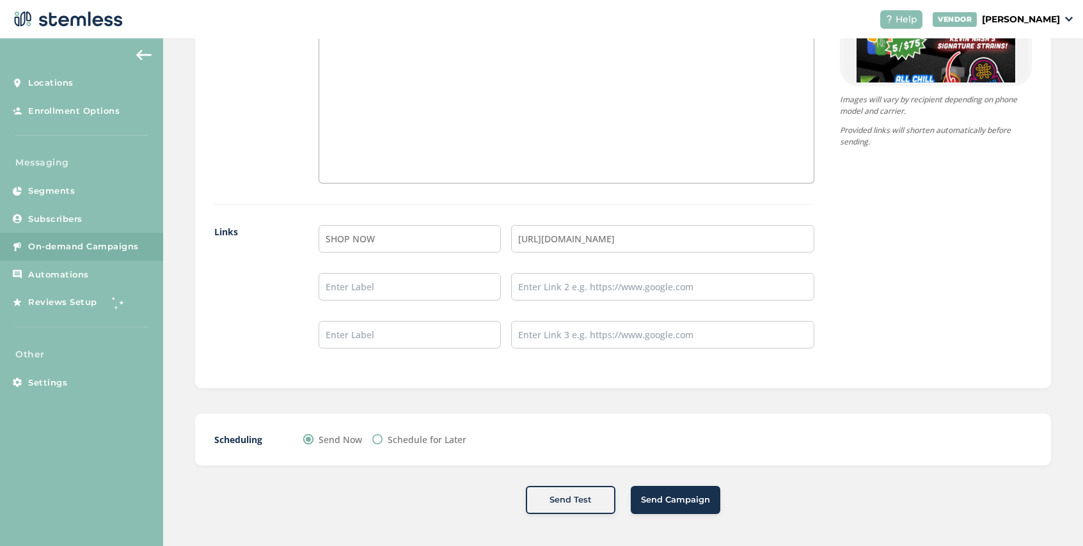
click at [382, 440] on input "Schedule for Later" at bounding box center [377, 439] width 10 height 10
radio input "true"
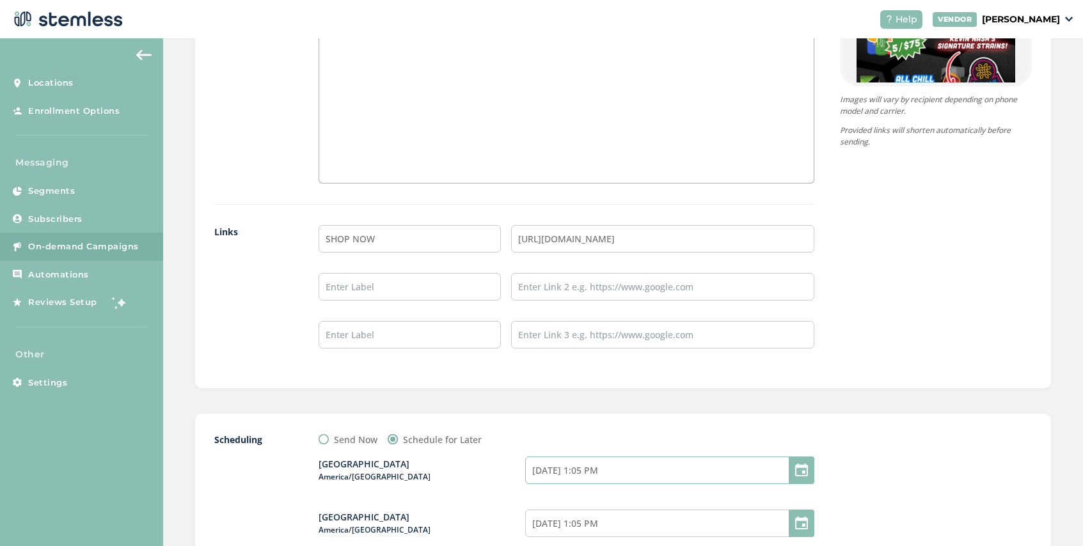
click at [645, 481] on input "08/17/2025 1:05 PM" at bounding box center [669, 470] width 289 height 27
select select "16"
select select "5"
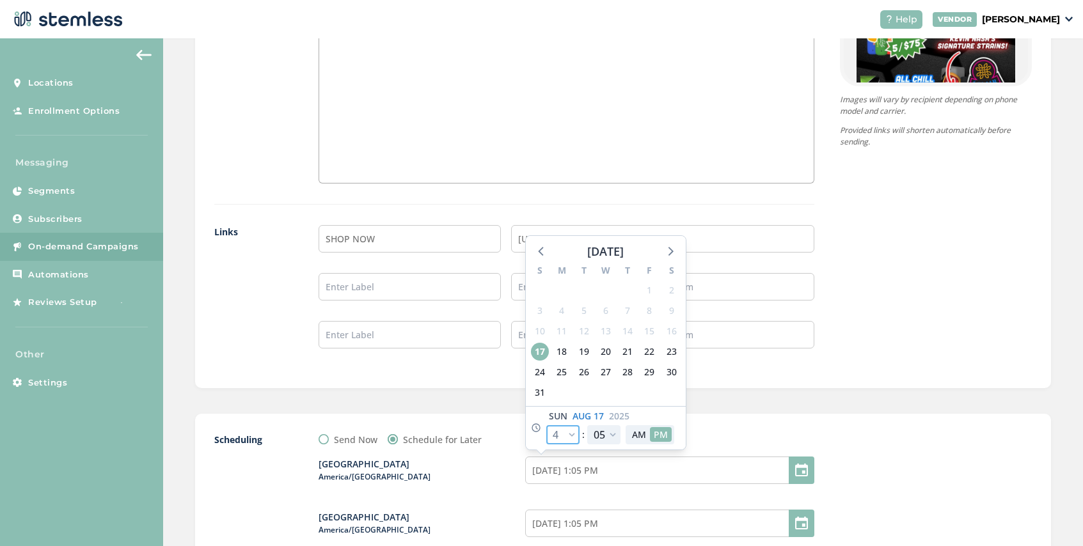
click at [570, 437] on select "12 1 2 3 4 5 6 7 8 9 10 11" at bounding box center [562, 434] width 33 height 19
select select "19"
type input "08/17/2025 4:05 PM"
select select "19"
click at [610, 436] on select "00 05 10 15 20 25 30 35 40 45 50 55" at bounding box center [603, 434] width 33 height 19
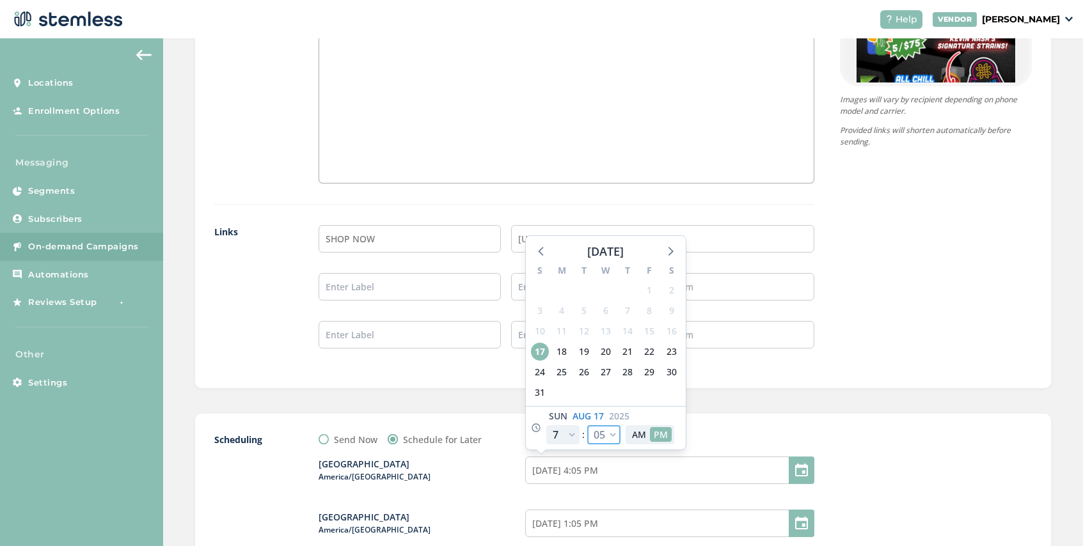
select select "30"
type input "08/17/2025 4:30 PM"
select select "30"
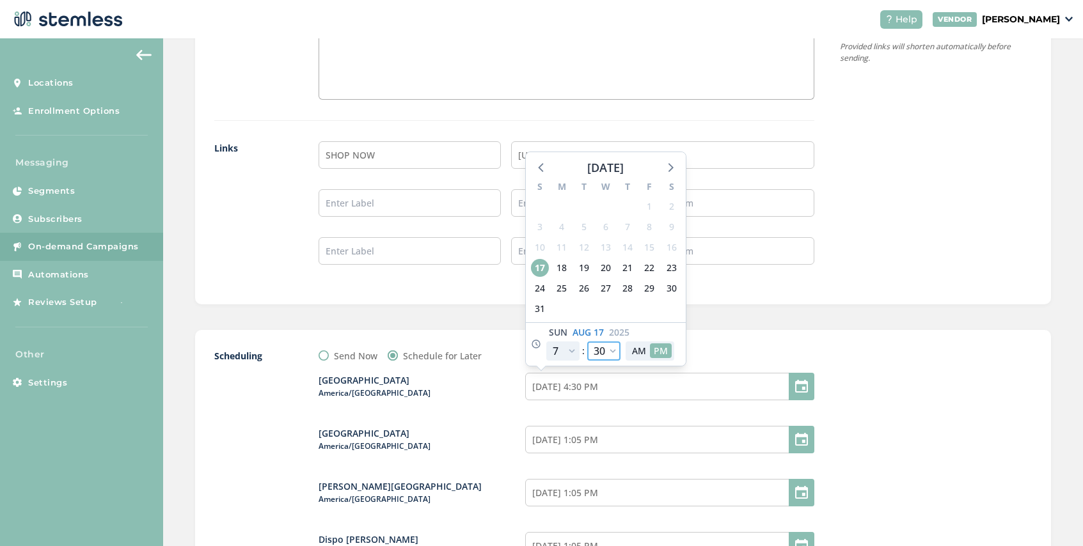
scroll to position [1201, 0]
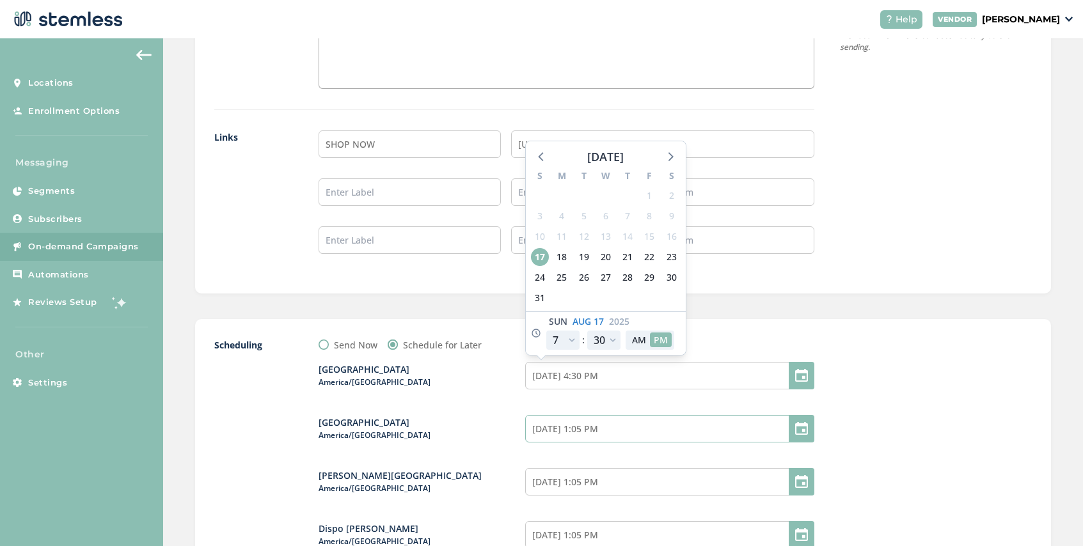
click at [648, 425] on input "08/17/2025 1:05 PM" at bounding box center [669, 428] width 289 height 27
select select "16"
select select "5"
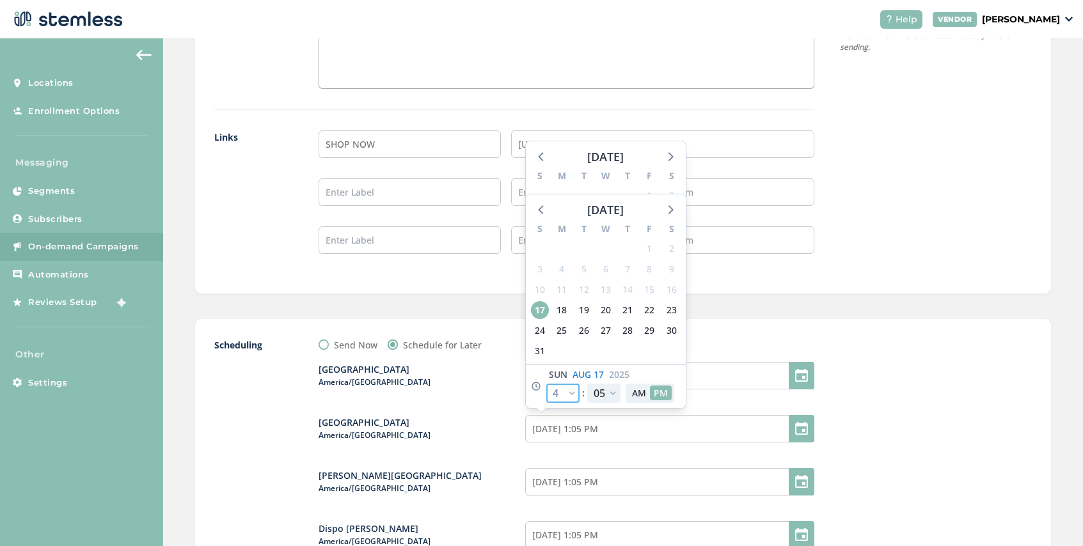
click at [575, 398] on select "12 1 2 3 4 5 6 7 8 9 10 11" at bounding box center [562, 393] width 33 height 19
select select "19"
type input "08/17/2025 4:05 PM"
select select "19"
click at [610, 400] on select "00 05 10 15 20 25 30 35 40 45 50 55" at bounding box center [603, 393] width 33 height 19
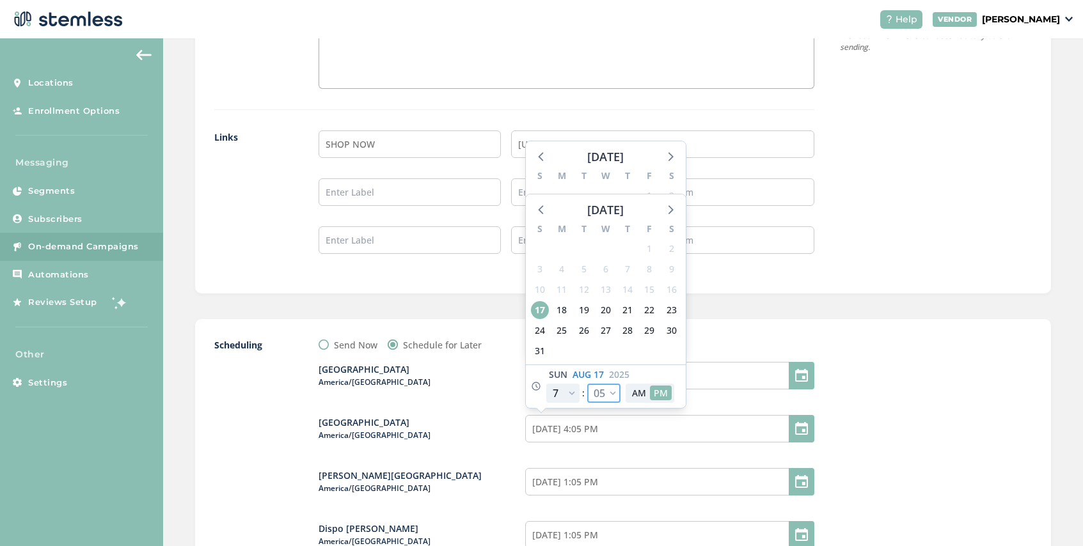
select select "30"
type input "08/17/2025 4:30 PM"
select select "30"
click at [632, 483] on input "08/17/2025 1:05 PM" at bounding box center [669, 481] width 289 height 27
select select "16"
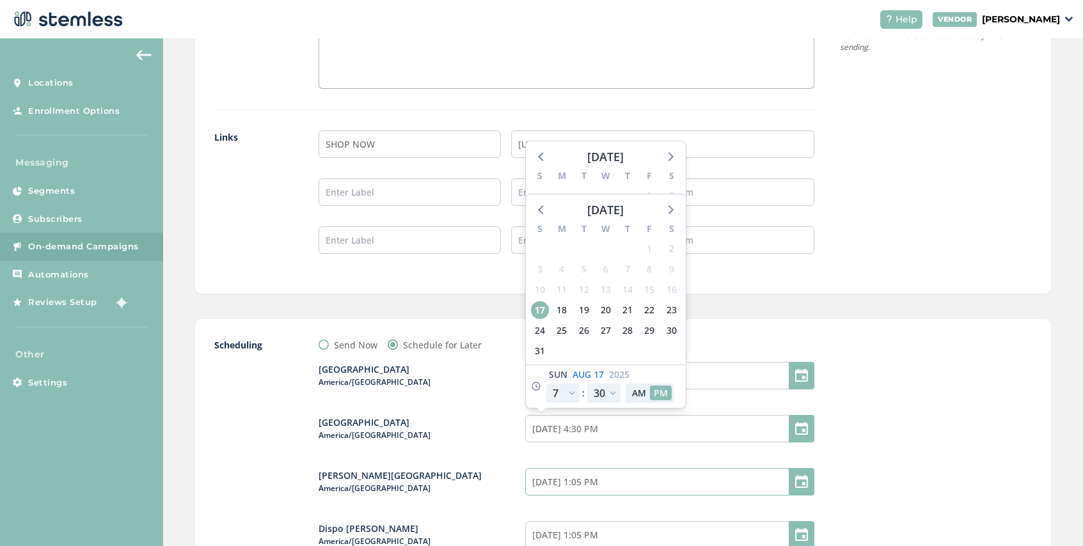
select select "5"
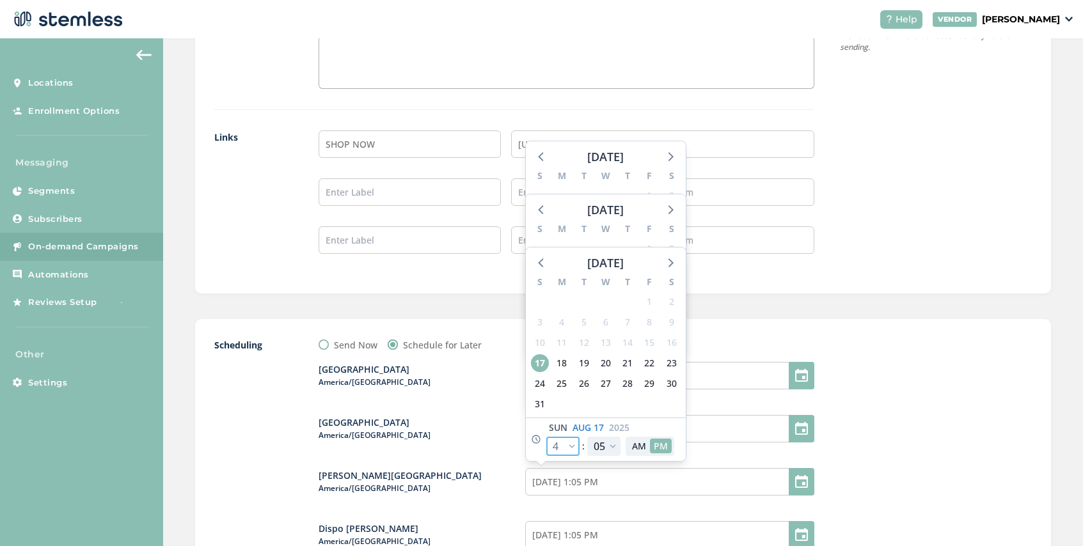
click at [571, 450] on select "12 1 2 3 4 5 6 7 8 9 10 11" at bounding box center [562, 446] width 33 height 19
select select "18"
type input "08/17/2025 3:05 PM"
click at [573, 454] on select "12 1 2 3 4 5 6 7 8 9 10 11" at bounding box center [562, 446] width 33 height 19
select select "19"
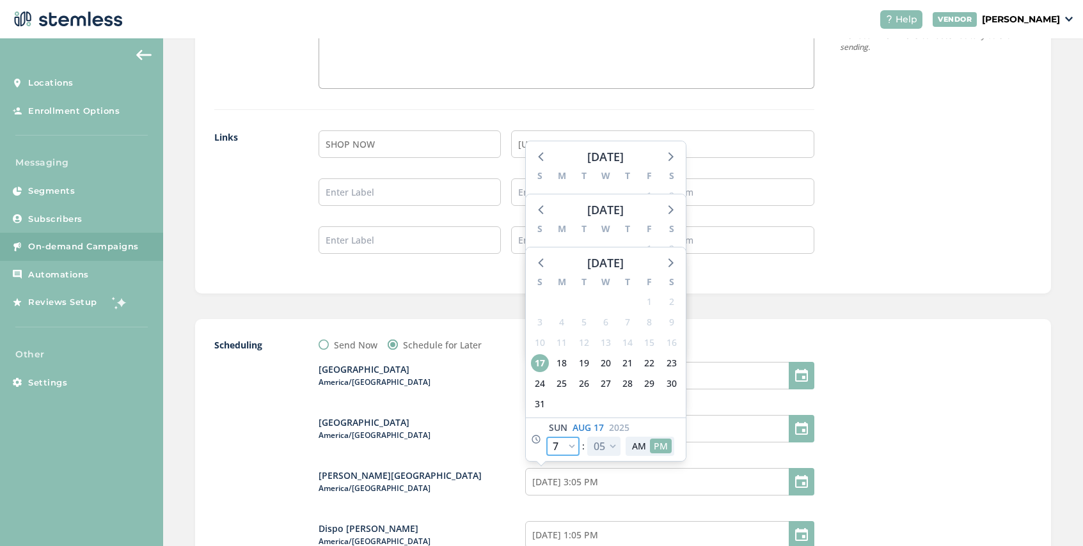
type input "08/17/2025 4:05 PM"
select select "19"
click at [610, 450] on select "00 05 10 15 20 25 30 35 40 45 50 55" at bounding box center [603, 446] width 33 height 19
select select "35"
type input "08/17/2025 4:35 PM"
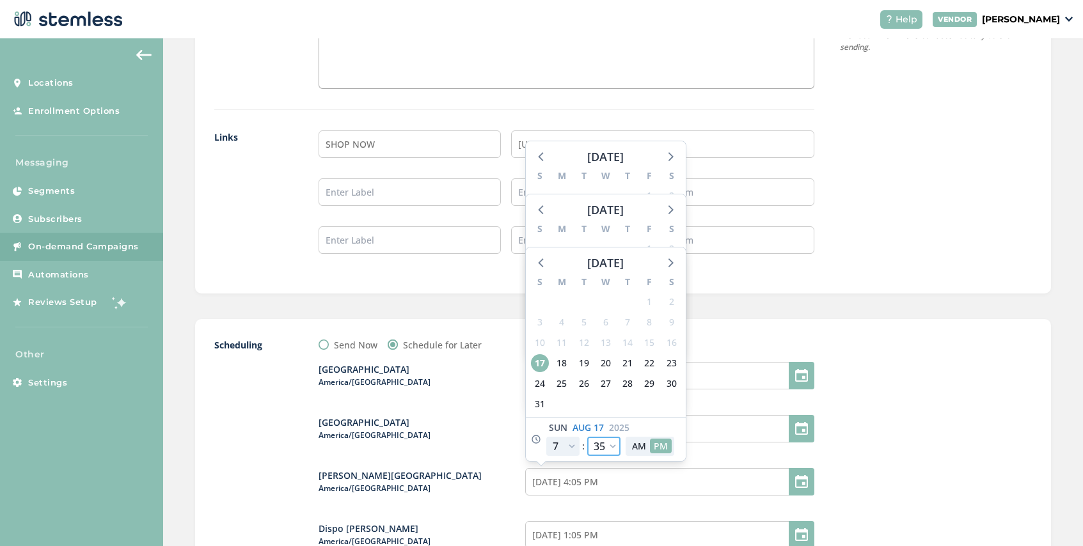
select select "35"
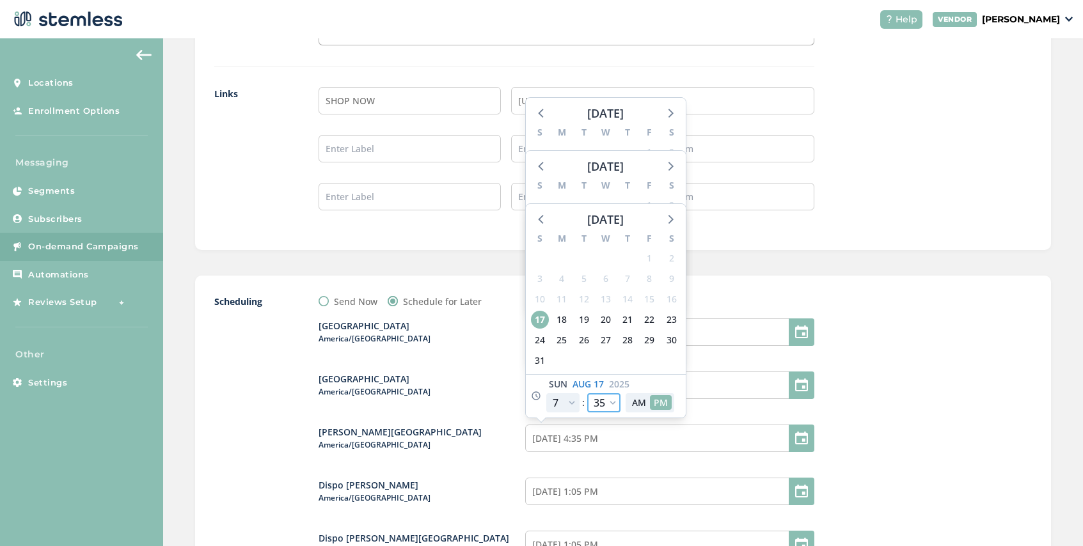
scroll to position [1246, 0]
click at [629, 501] on input "08/17/2025 1:05 PM" at bounding box center [669, 489] width 289 height 27
select select "16"
select select "5"
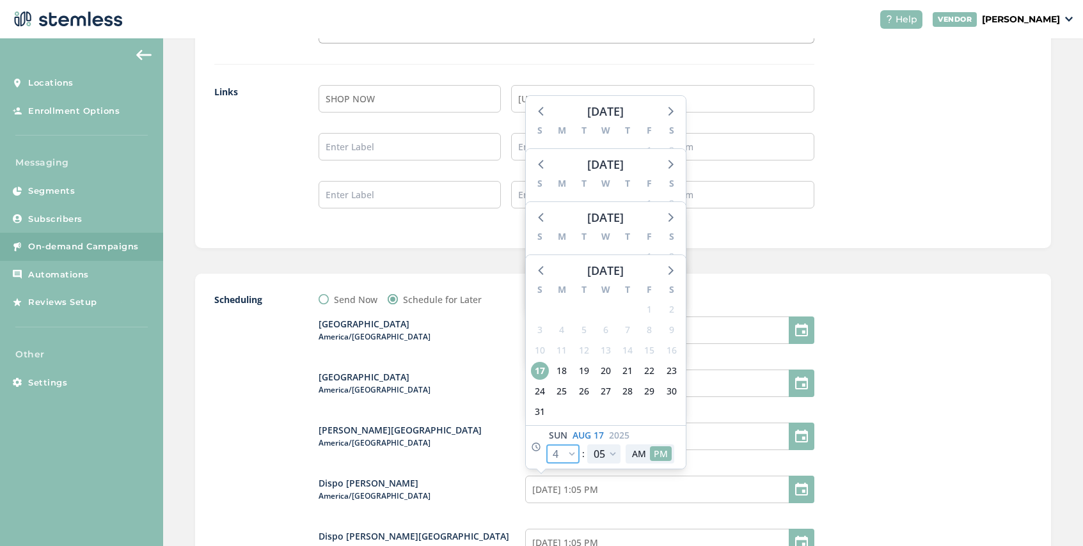
click at [574, 456] on select "12 1 2 3 4 5 6 7 8 9 10 11" at bounding box center [562, 453] width 33 height 19
select select "19"
type input "08/17/2025 4:05 PM"
select select "19"
click at [613, 453] on select "00 05 10 15 20 25 30 35 40 45 50 55" at bounding box center [603, 453] width 33 height 19
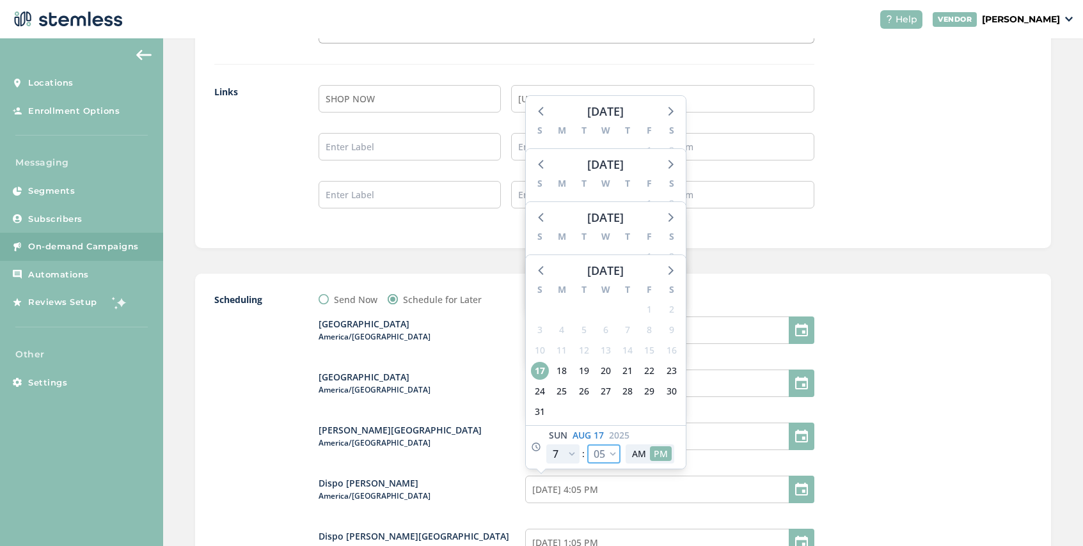
select select "35"
type input "08/17/2025 4:35 PM"
select select "35"
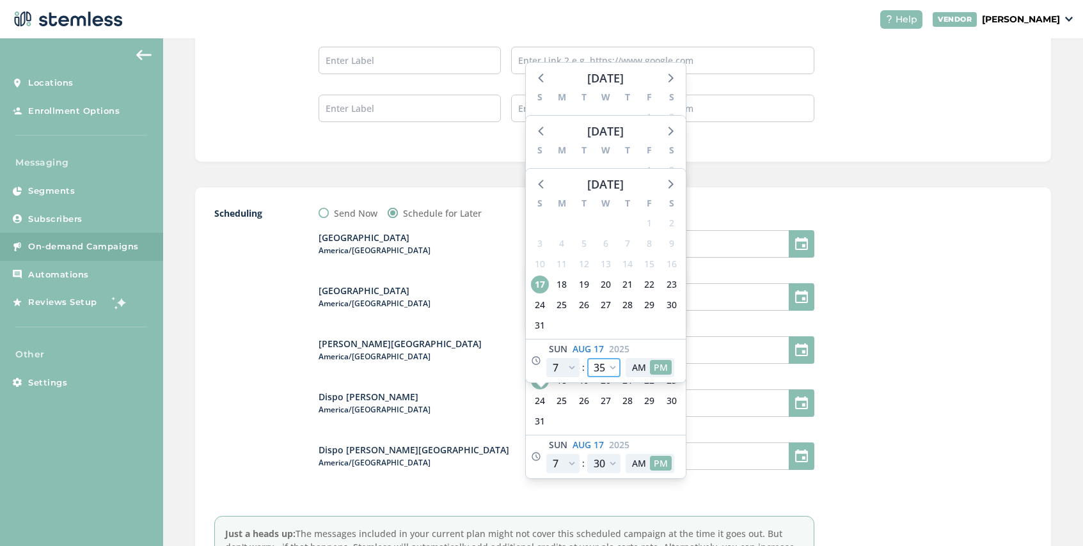
scroll to position [1336, 0]
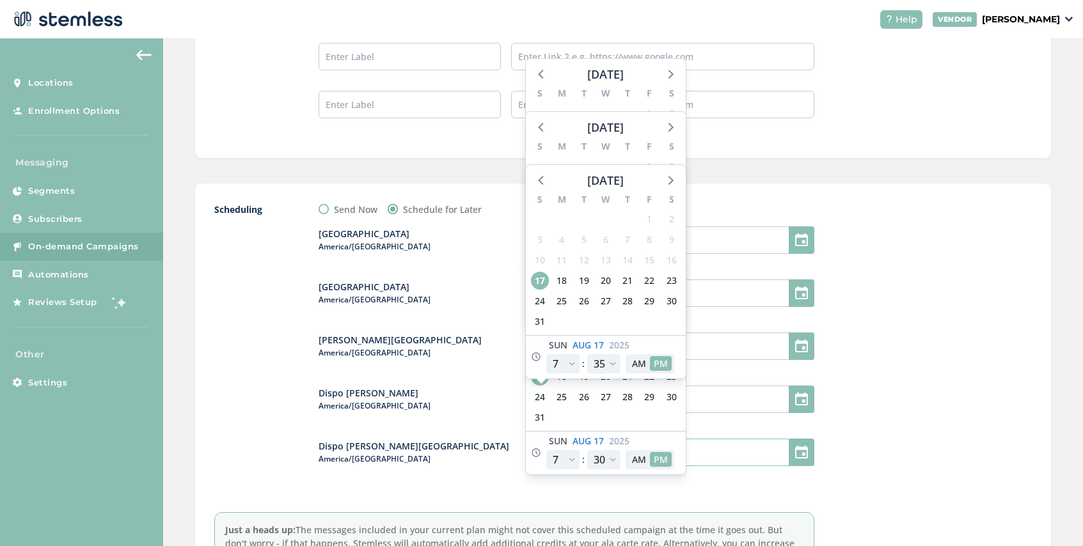
click at [696, 458] on input "08/17/2025 1:05 PM" at bounding box center [669, 452] width 289 height 27
select select "16"
select select "5"
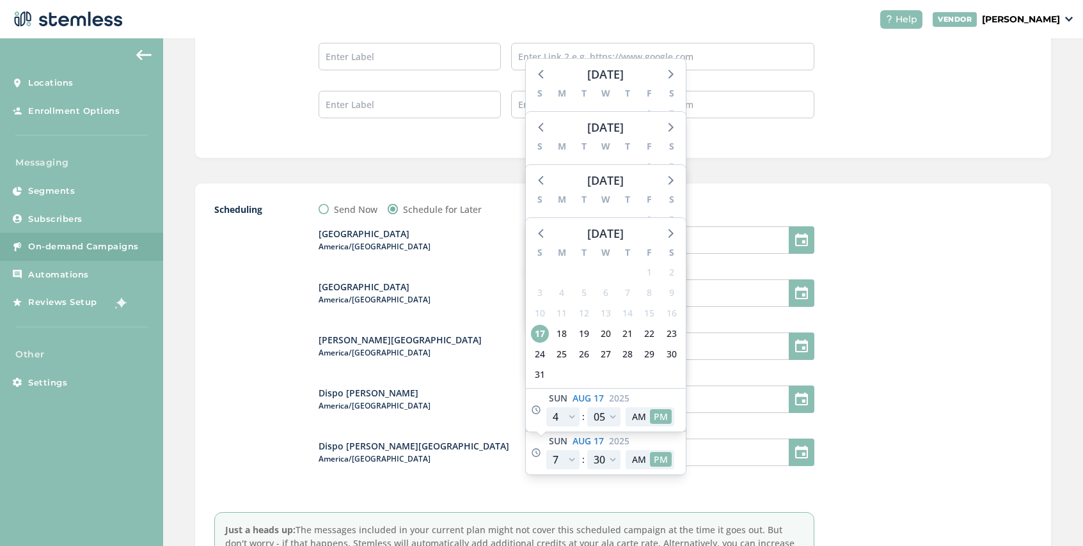
click at [600, 486] on div "Dispo Bay City North America/Detroit 08/17/2025 4:30 PM August 2025 S M T W T F…" at bounding box center [566, 354] width 496 height 276
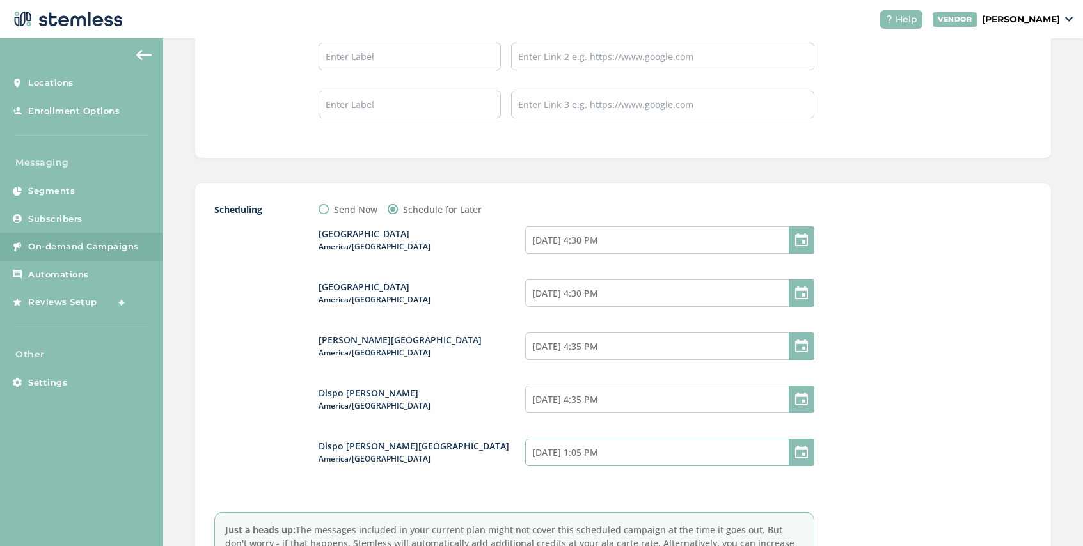
click at [622, 458] on input "08/17/2025 1:05 PM" at bounding box center [669, 452] width 289 height 27
select select "16"
select select "5"
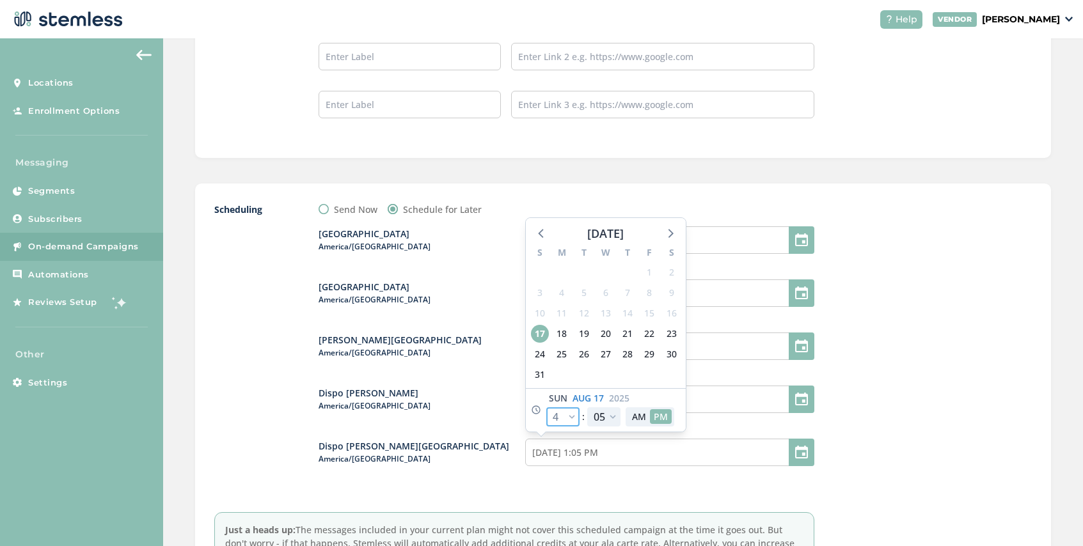
click at [577, 421] on select "12 1 2 3 4 5 6 7 8 9 10 11" at bounding box center [562, 416] width 33 height 19
select select "19"
type input "08/17/2025 4:05 PM"
select select "19"
click at [611, 416] on select "00 05 10 15 20 25 30 35 40 45 50 55" at bounding box center [603, 416] width 33 height 19
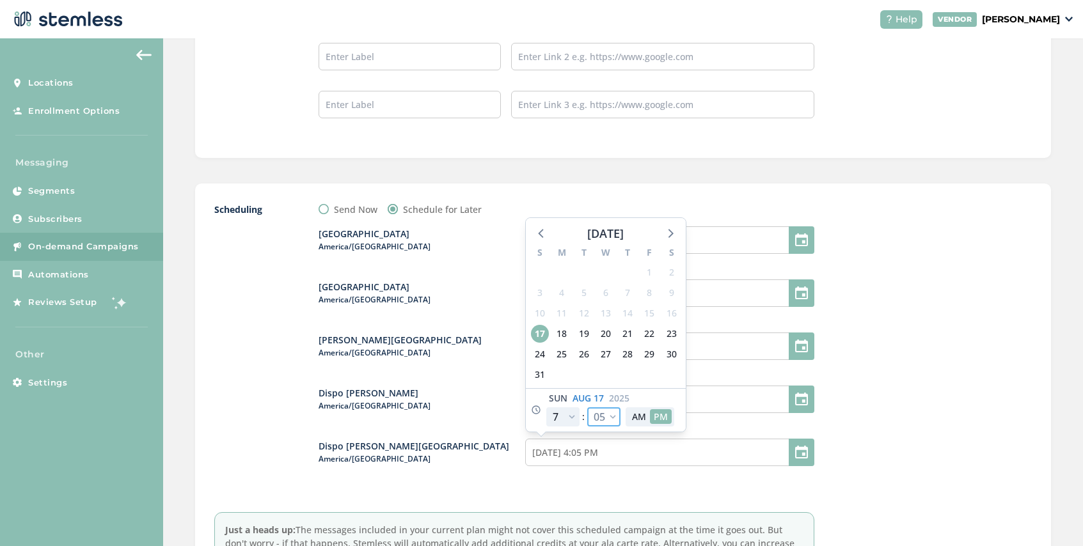
select select "40"
type input "08/17/2025 4:40 PM"
select select "40"
click at [639, 487] on div "Dispo Bay City North America/Detroit 08/17/2025 4:30 PM Dispo Bay City South Am…" at bounding box center [566, 354] width 496 height 276
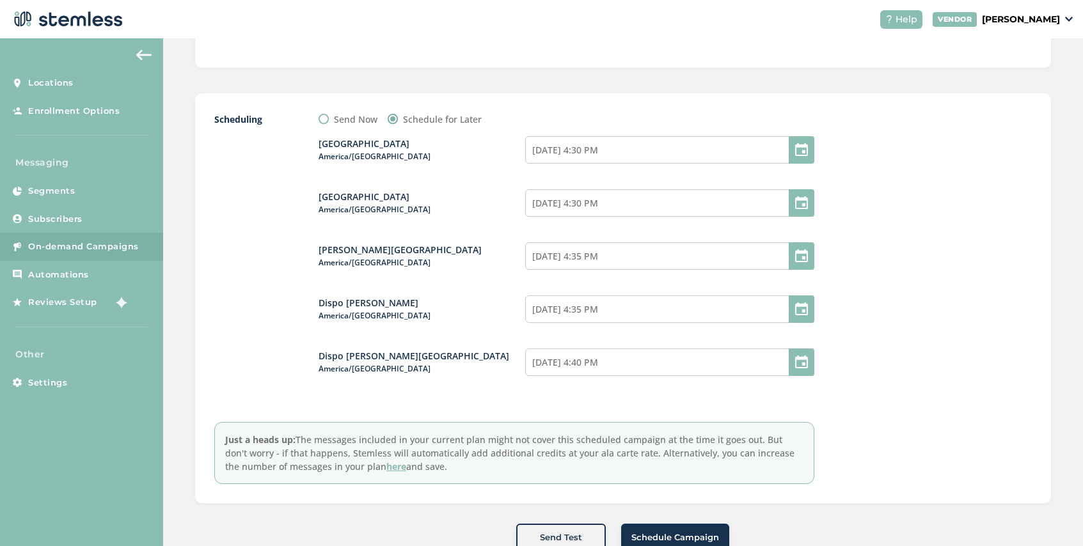
scroll to position [1464, 0]
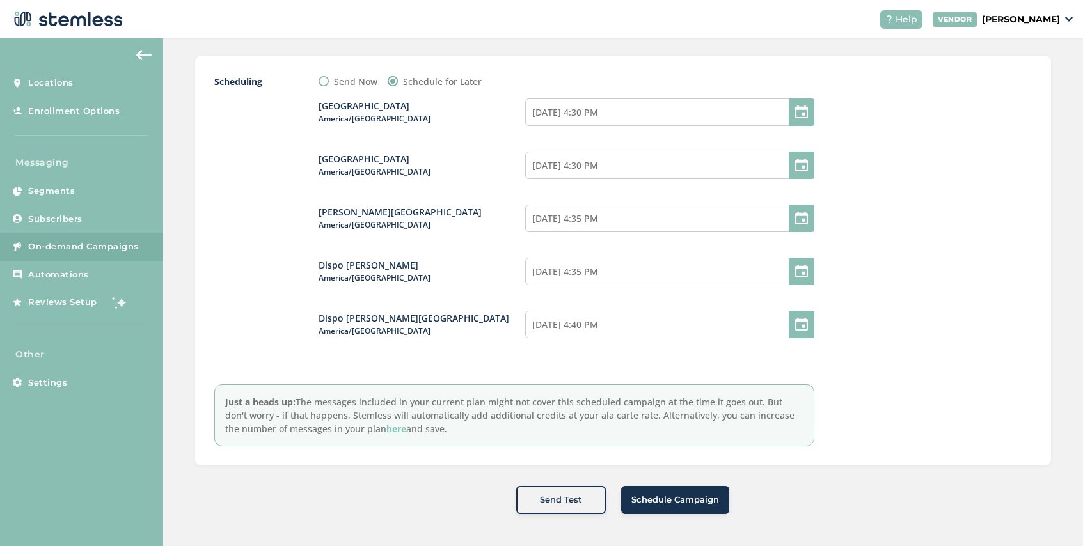
click at [656, 497] on span "Schedule Campaign" at bounding box center [675, 500] width 88 height 13
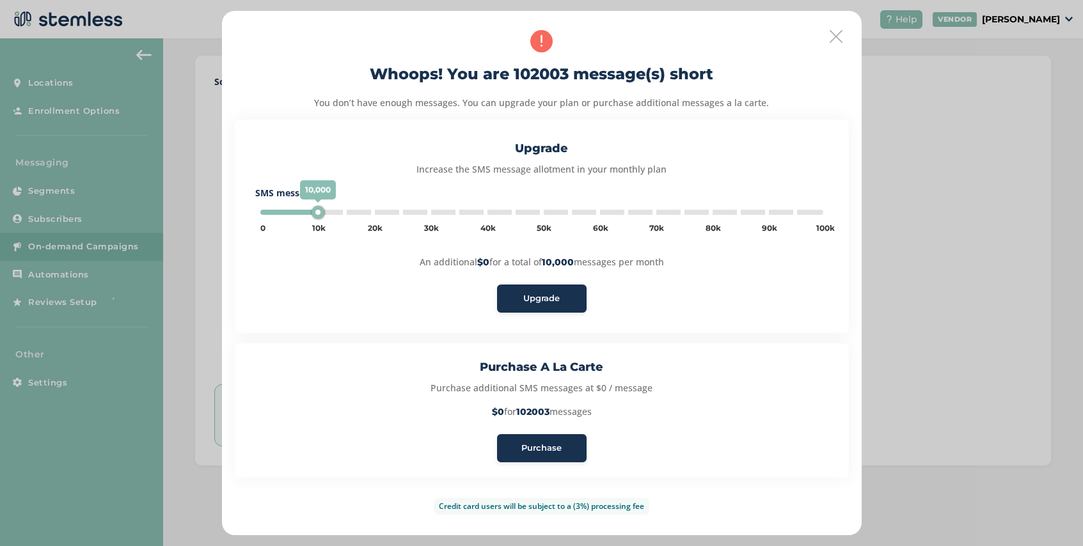
type input "5000"
click at [548, 448] on span "Purchase" at bounding box center [541, 448] width 40 height 13
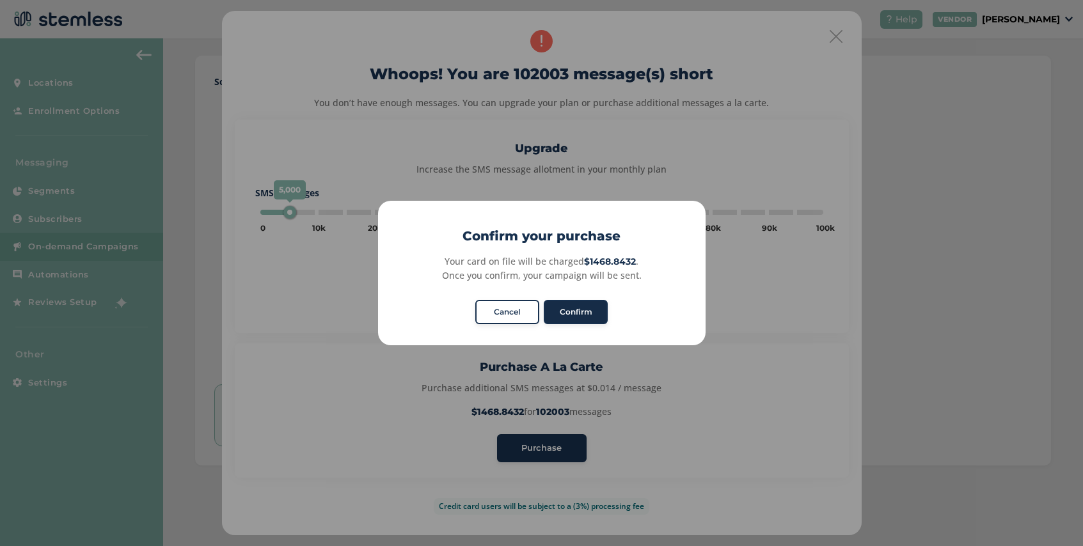
click at [591, 315] on button "Confirm" at bounding box center [576, 312] width 64 height 24
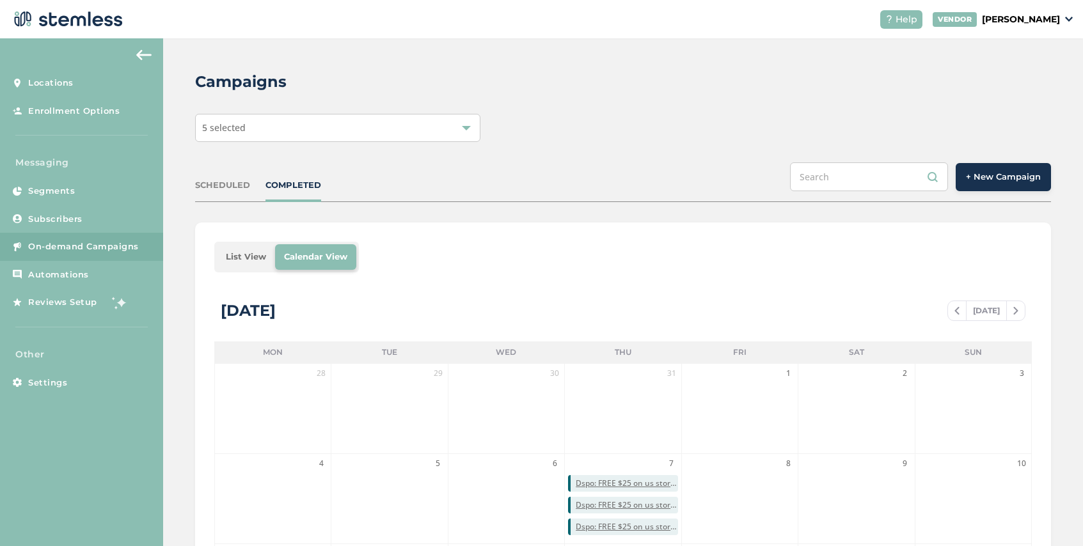
click at [237, 185] on div "SCHEDULED" at bounding box center [222, 185] width 55 height 13
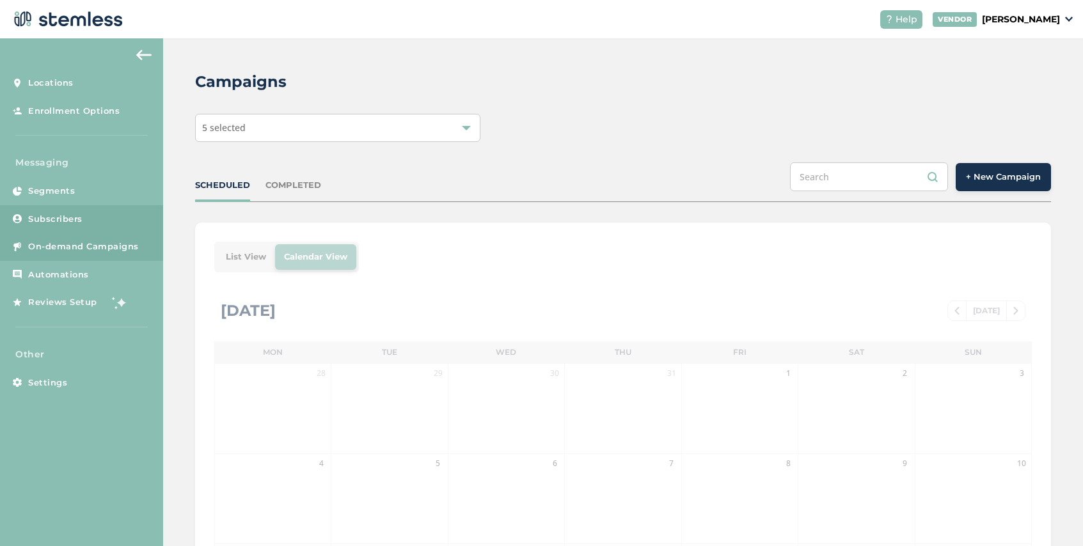
click at [112, 223] on link "Subscribers" at bounding box center [81, 219] width 163 height 28
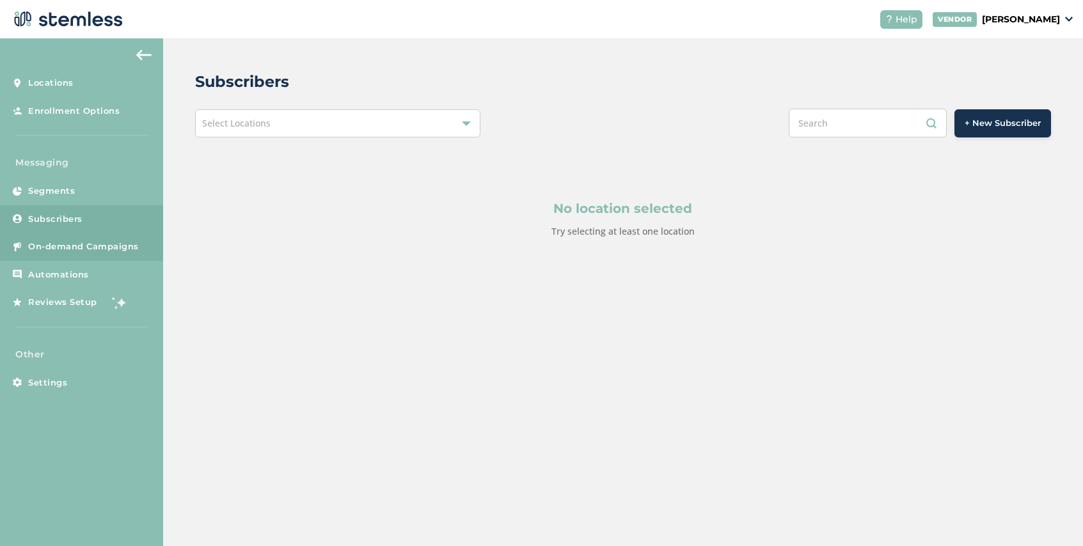
click at [112, 245] on span "On-demand Campaigns" at bounding box center [83, 246] width 111 height 13
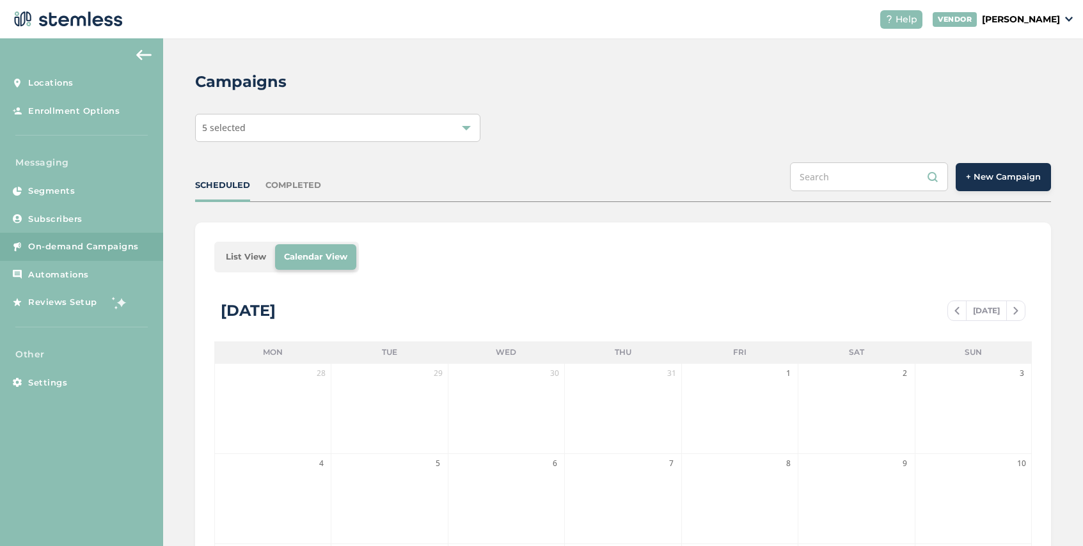
click at [253, 255] on li "List View" at bounding box center [246, 257] width 58 height 26
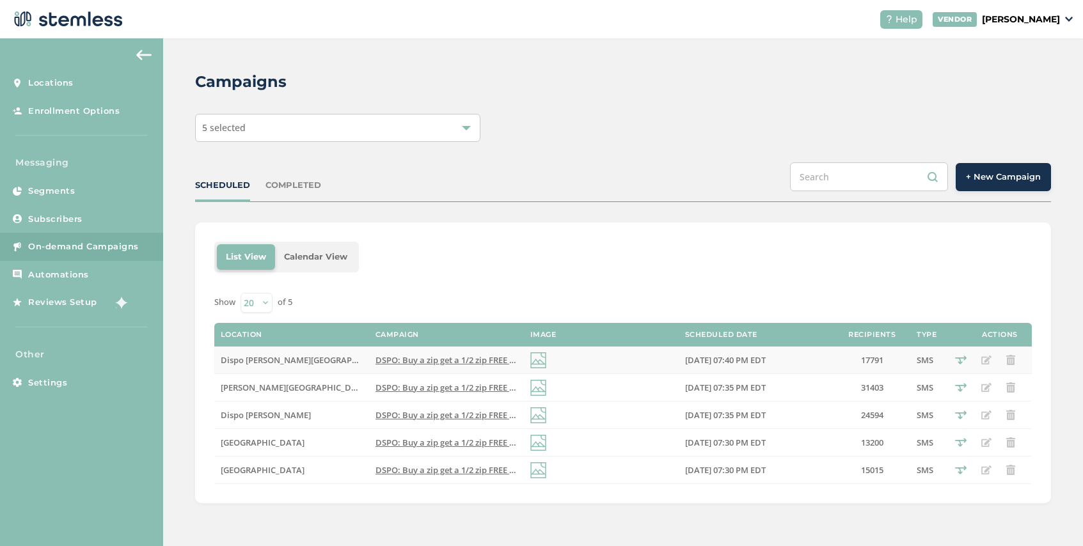
click at [442, 356] on span "DSPO: Buy a zip get a 1/2 zip FREE Storewide! Plus HUGE savings on premier bran…" at bounding box center [634, 360] width 518 height 12
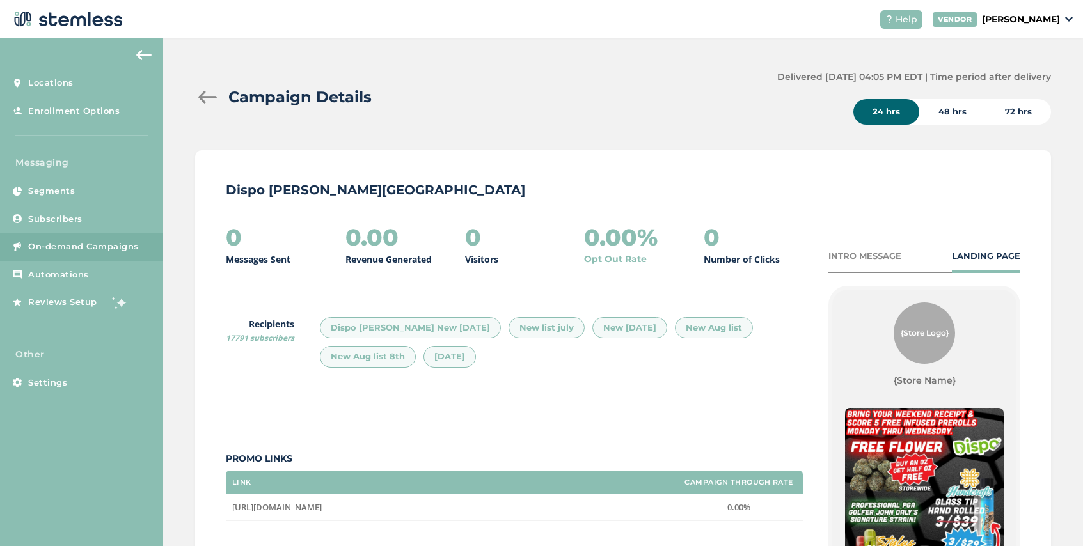
click at [194, 93] on div "Campaign Details Delivered 08/17/2025 04:05 PM EDT | Time period after delivery…" at bounding box center [623, 413] width 920 height 751
click at [203, 95] on div at bounding box center [208, 97] width 26 height 13
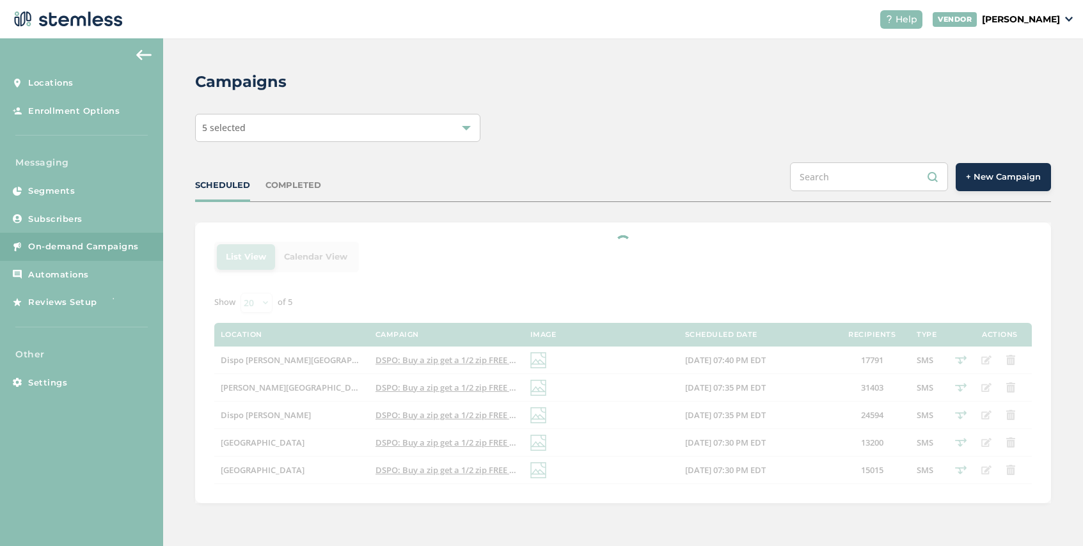
click at [256, 125] on div "5 selected" at bounding box center [337, 128] width 285 height 28
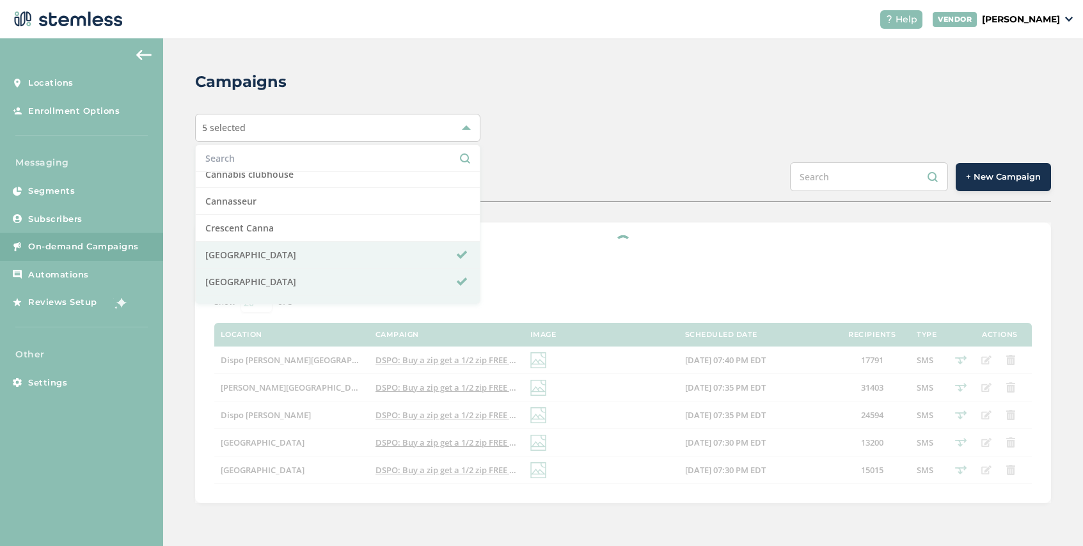
scroll to position [228, 0]
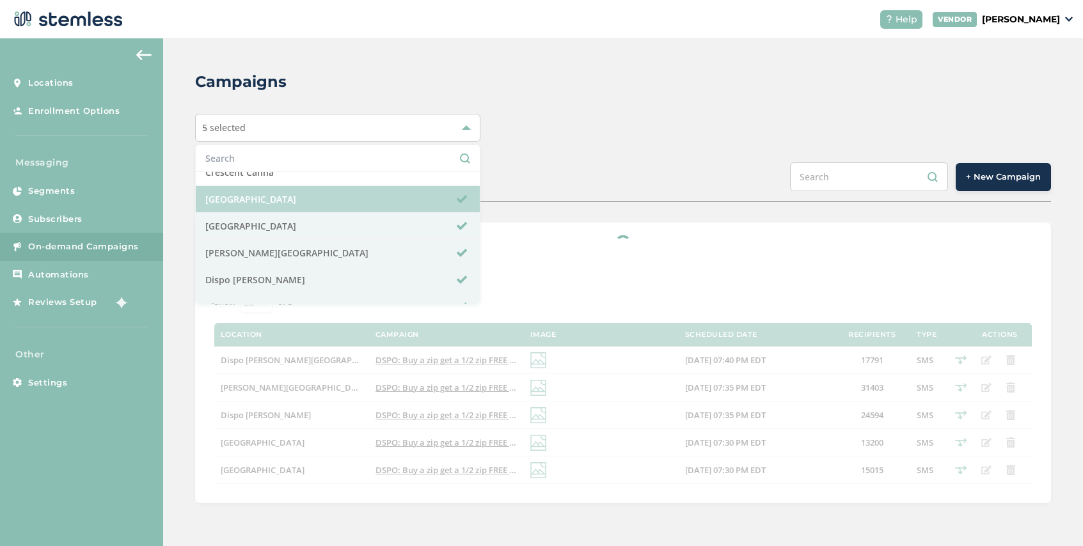
click at [278, 201] on li "Dispo Bay City North" at bounding box center [338, 199] width 284 height 27
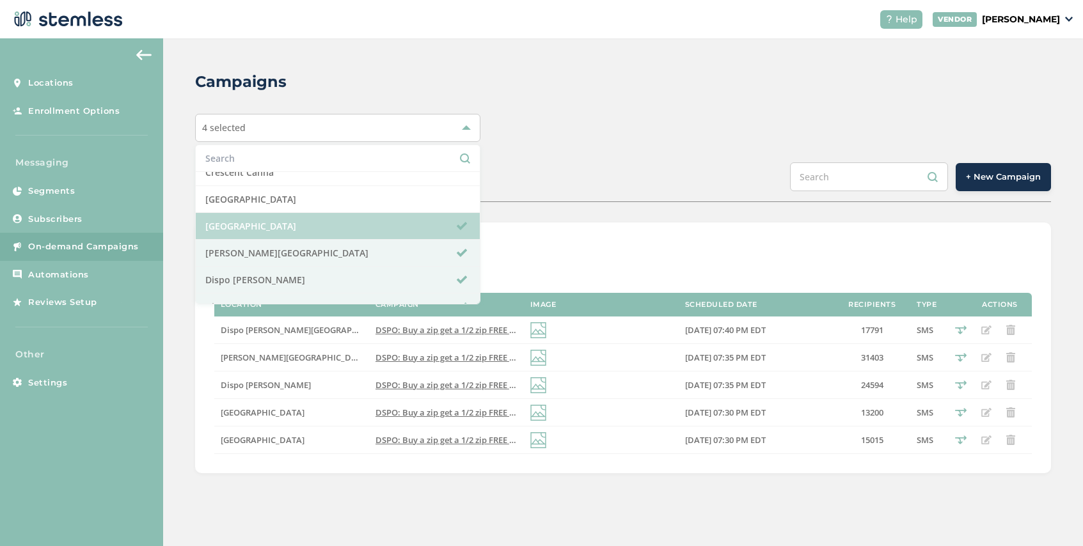
click at [285, 224] on li "Dispo Bay City South" at bounding box center [338, 226] width 284 height 27
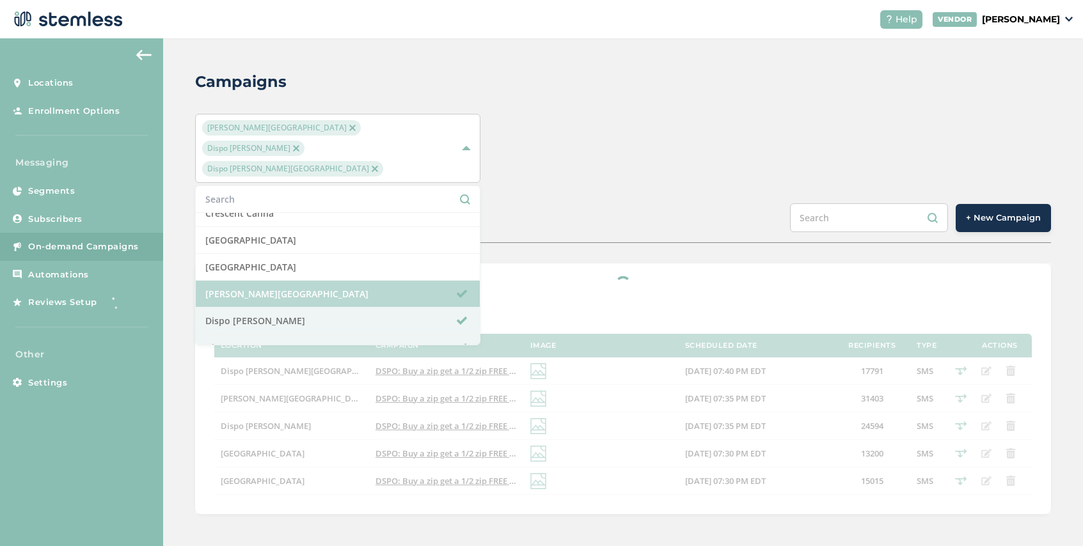
click at [288, 281] on li "Dispo Hazel Park" at bounding box center [338, 294] width 284 height 27
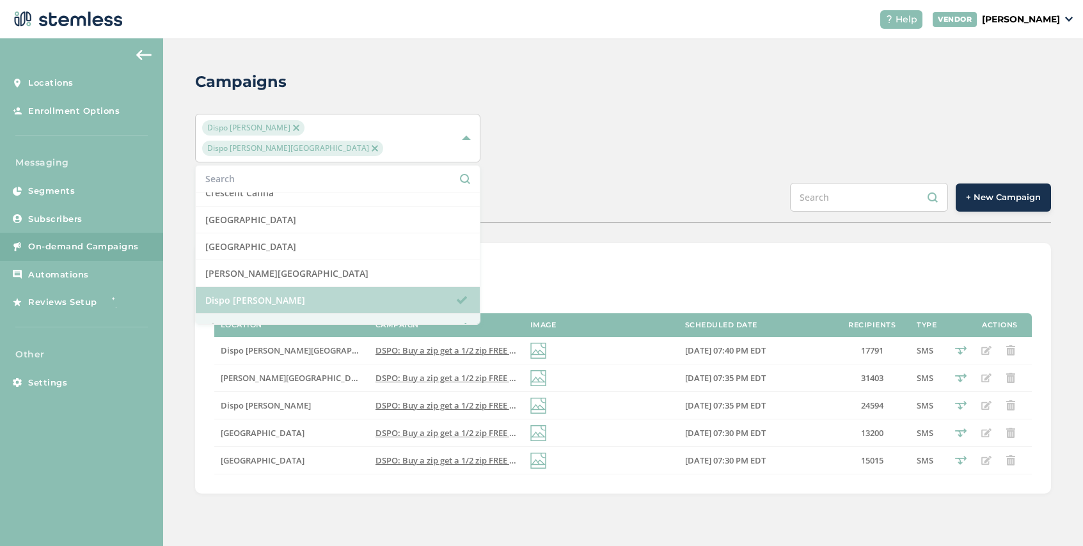
click at [288, 287] on li "Dispo Romeo" at bounding box center [338, 300] width 284 height 27
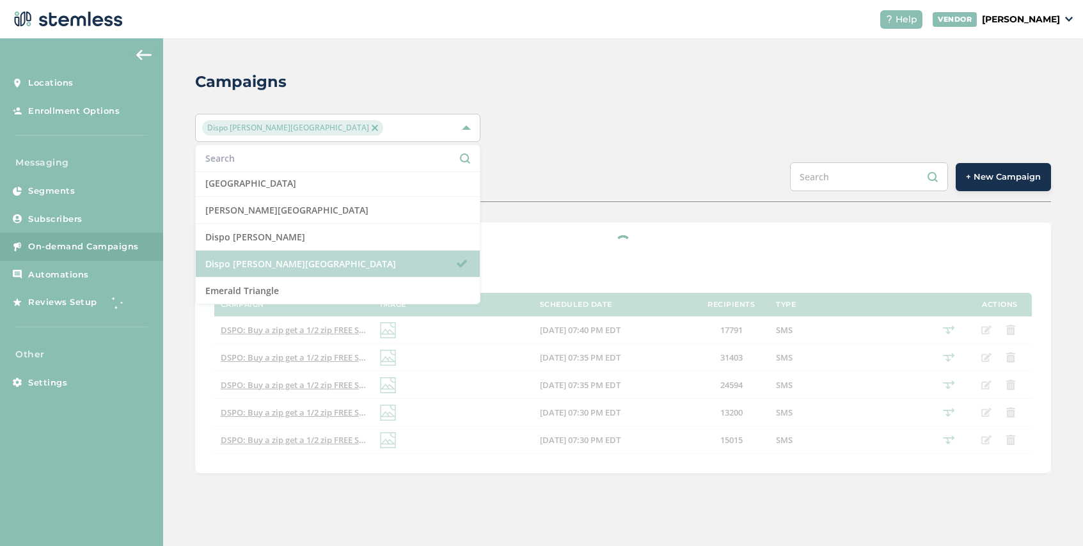
click at [297, 262] on li "Dispo Whitmore Lake" at bounding box center [338, 264] width 284 height 27
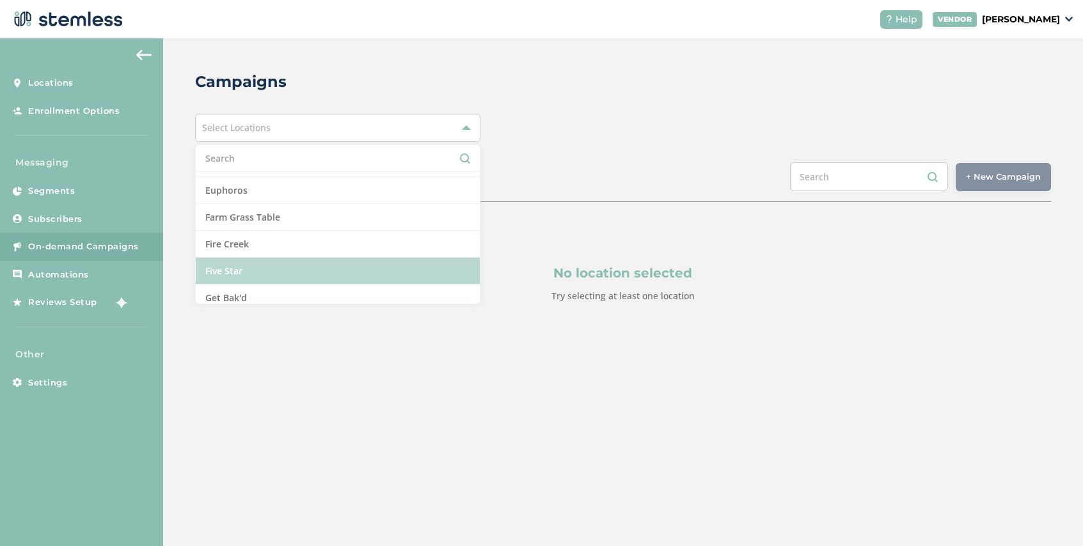
scroll to position [395, 0]
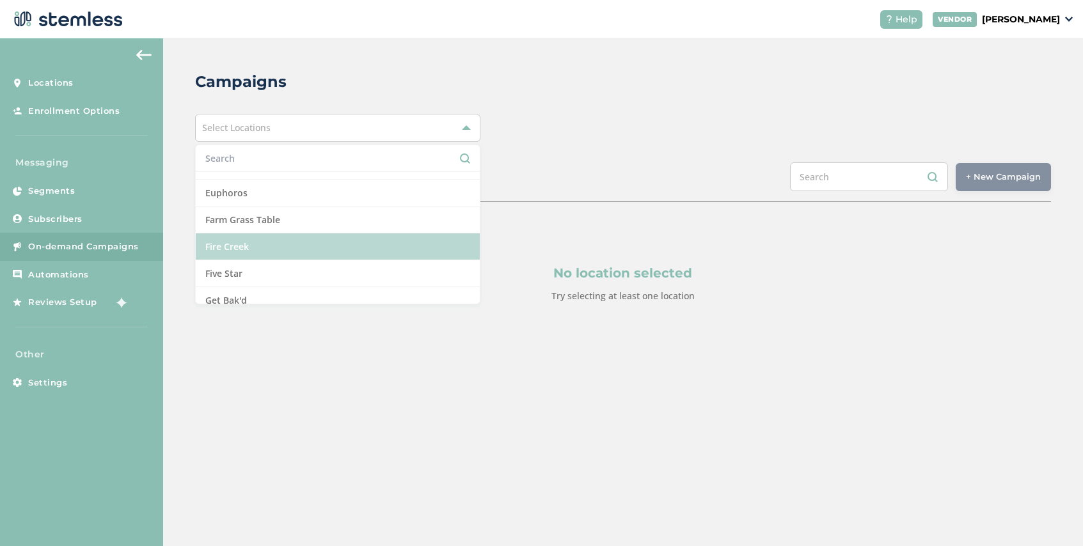
click at [297, 253] on li "Fire Creek" at bounding box center [338, 246] width 284 height 27
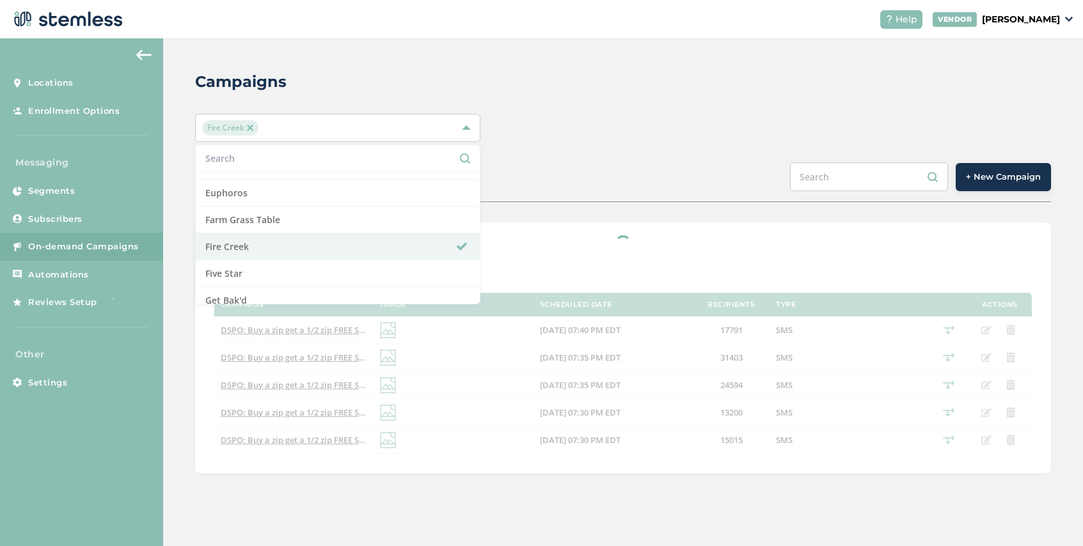
click at [499, 204] on div "Campaigns Fire Creek Select All Amazing Botanicals Berna Leno Dispensary Bloom …" at bounding box center [623, 271] width 920 height 467
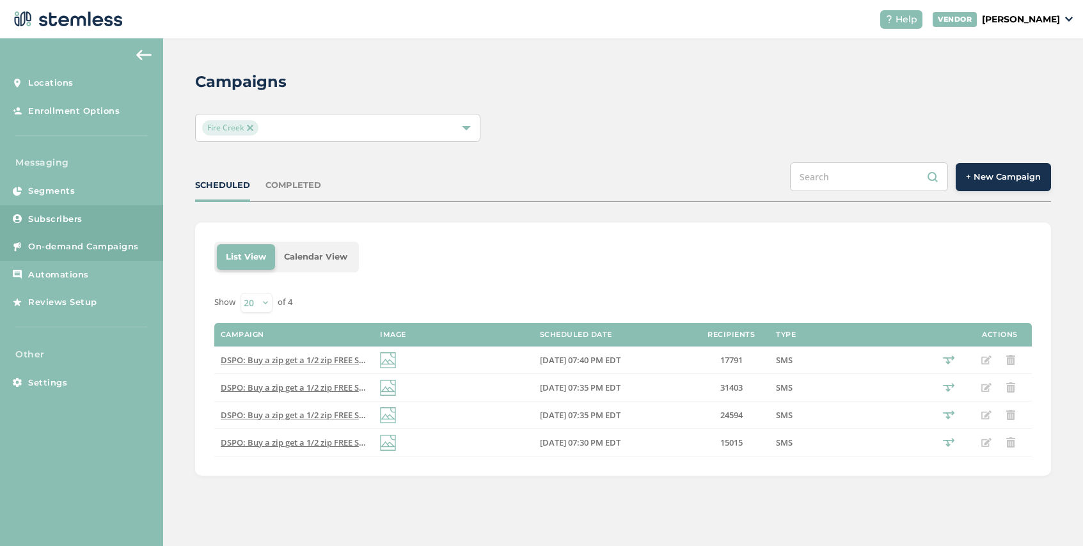
click at [76, 231] on link "Subscribers" at bounding box center [81, 219] width 163 height 28
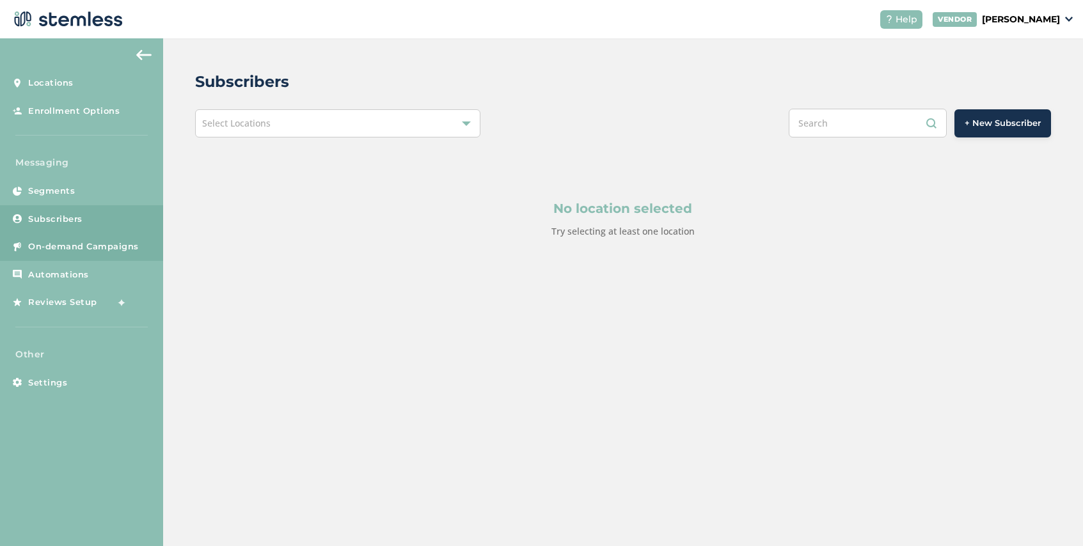
click at [100, 239] on link "On-demand Campaigns" at bounding box center [81, 247] width 163 height 28
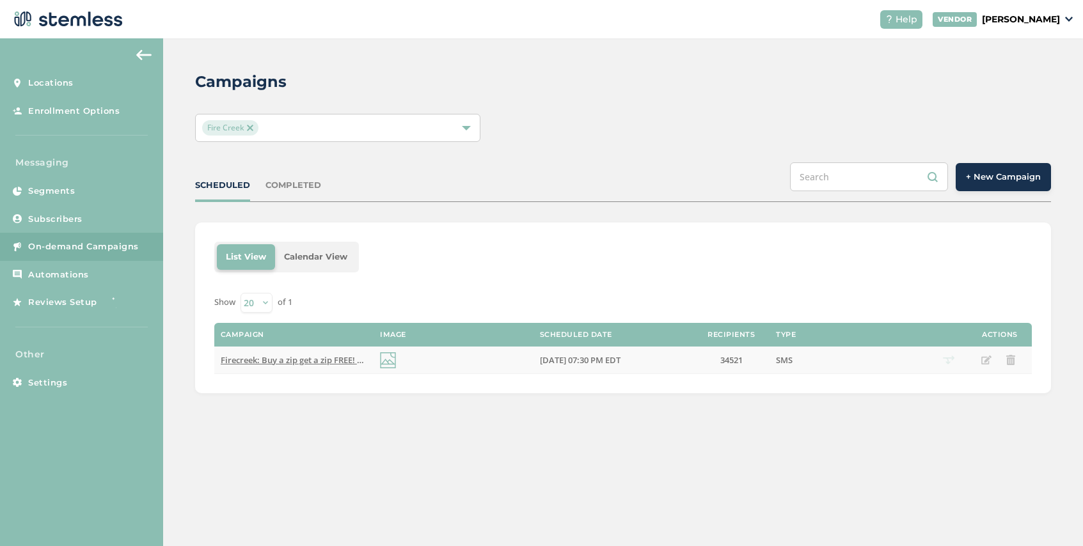
click at [311, 359] on span "Firecreek: Buy a zip get a zip FREE! Plus HUGE savings on premier brands Mon - …" at bounding box center [473, 360] width 505 height 12
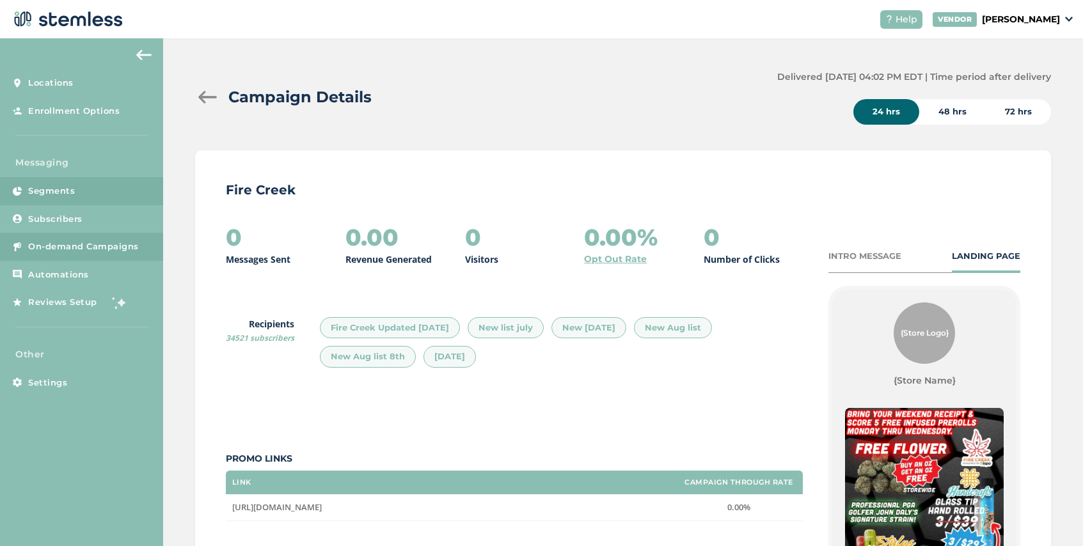
click at [73, 187] on span "Segments" at bounding box center [51, 191] width 47 height 13
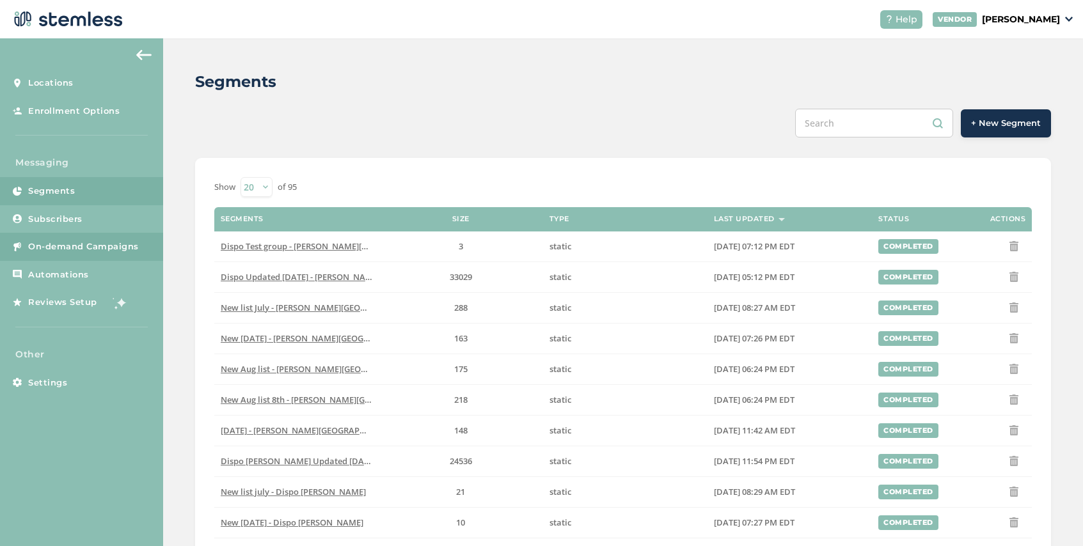
click at [87, 247] on span "On-demand Campaigns" at bounding box center [83, 246] width 111 height 13
